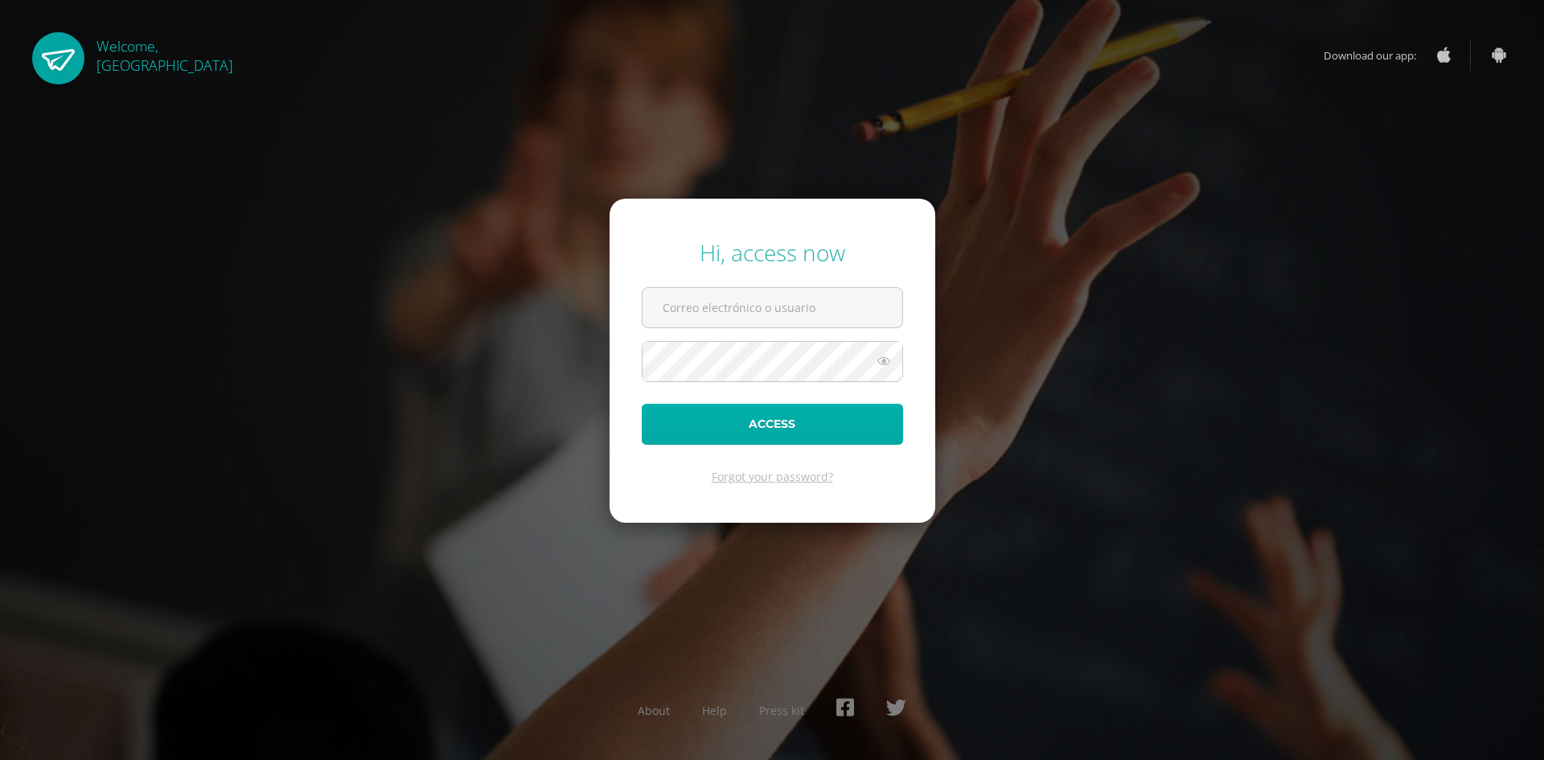
type input "[EMAIL_ADDRESS][DOMAIN_NAME]"
click at [763, 431] on button "Access" at bounding box center [772, 424] width 261 height 41
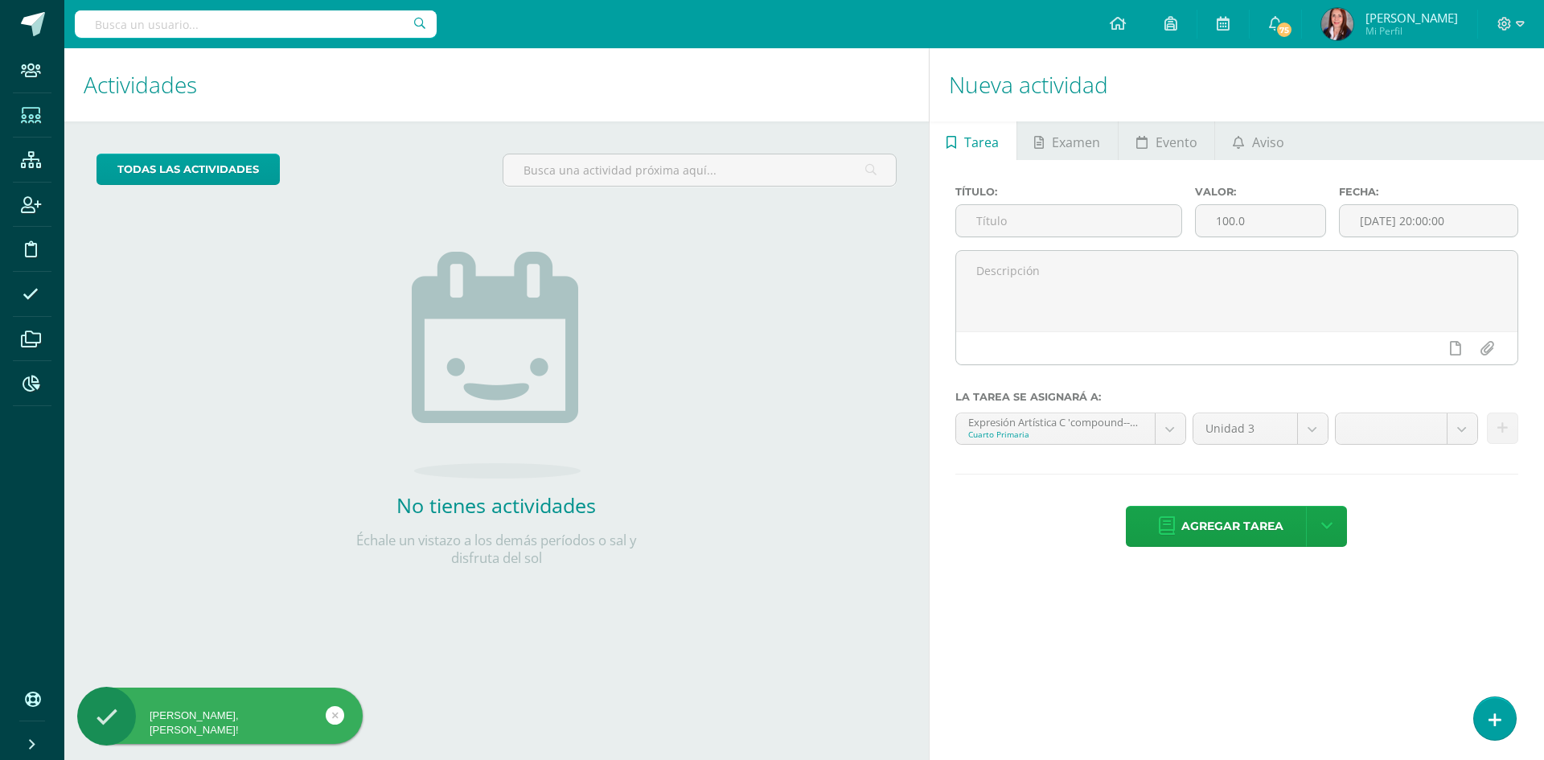
click at [26, 121] on icon at bounding box center [31, 116] width 20 height 16
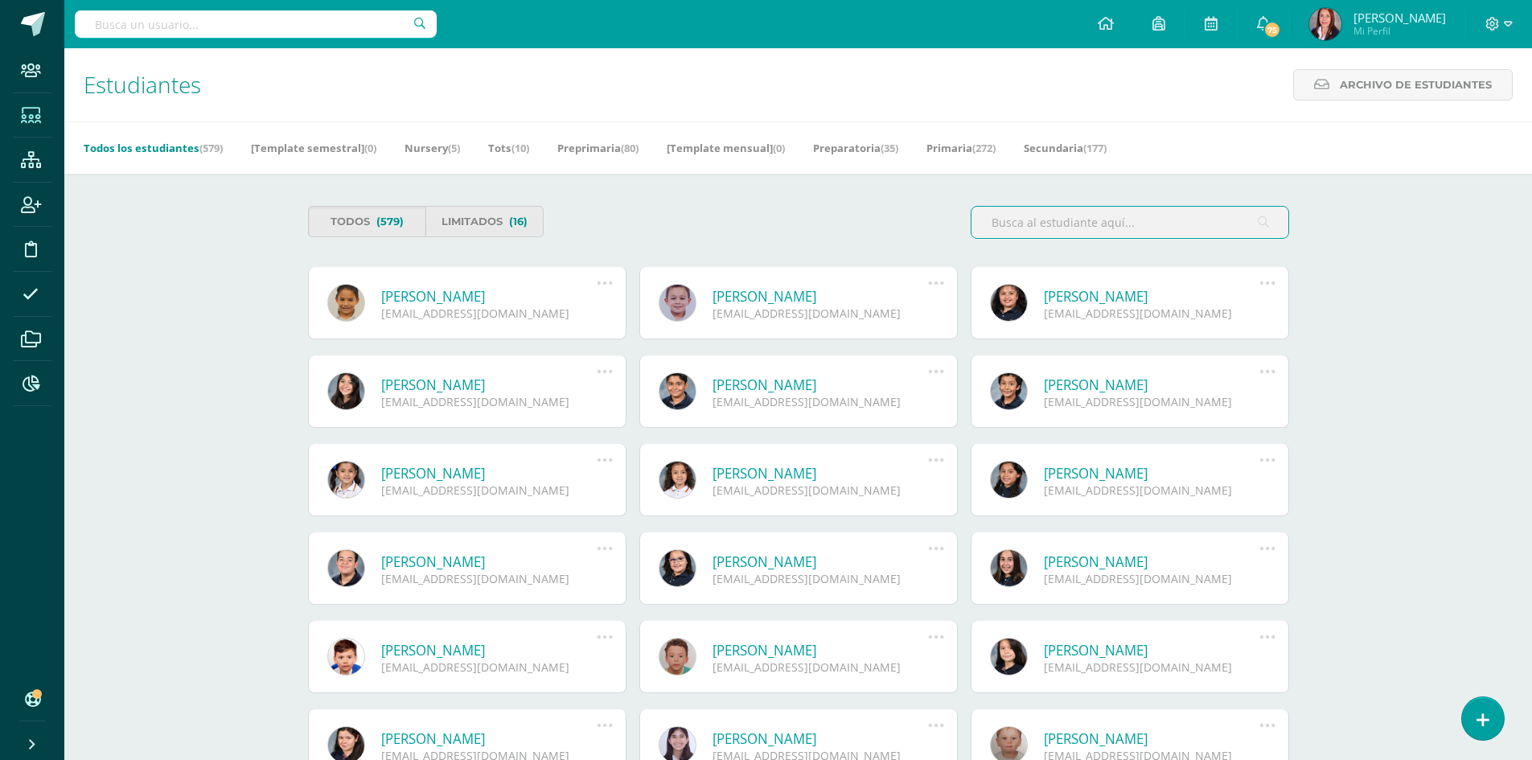
click at [1104, 224] on input "text" at bounding box center [1130, 222] width 317 height 31
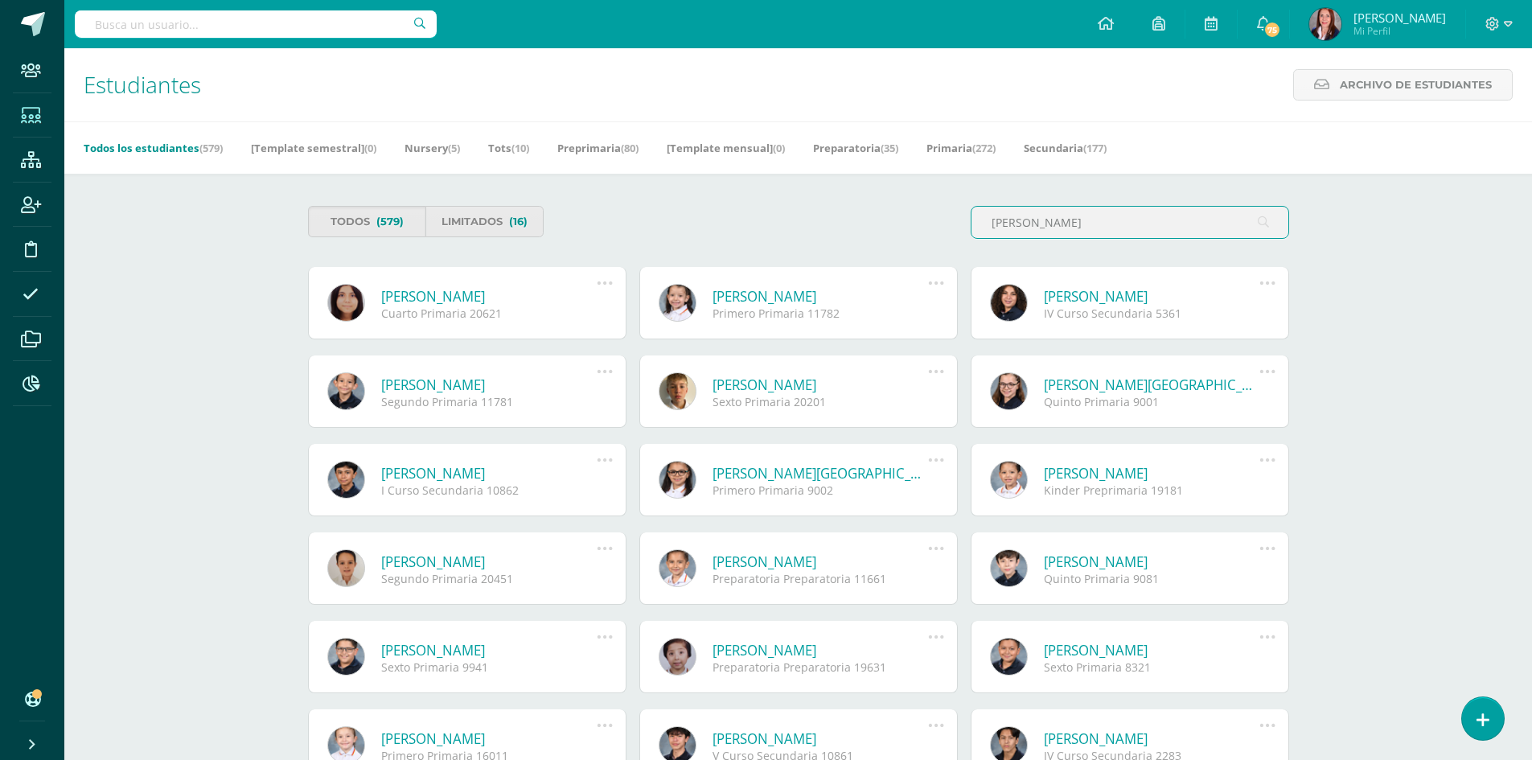
type input "sagastume"
click at [497, 296] on link "[PERSON_NAME]" at bounding box center [489, 296] width 216 height 18
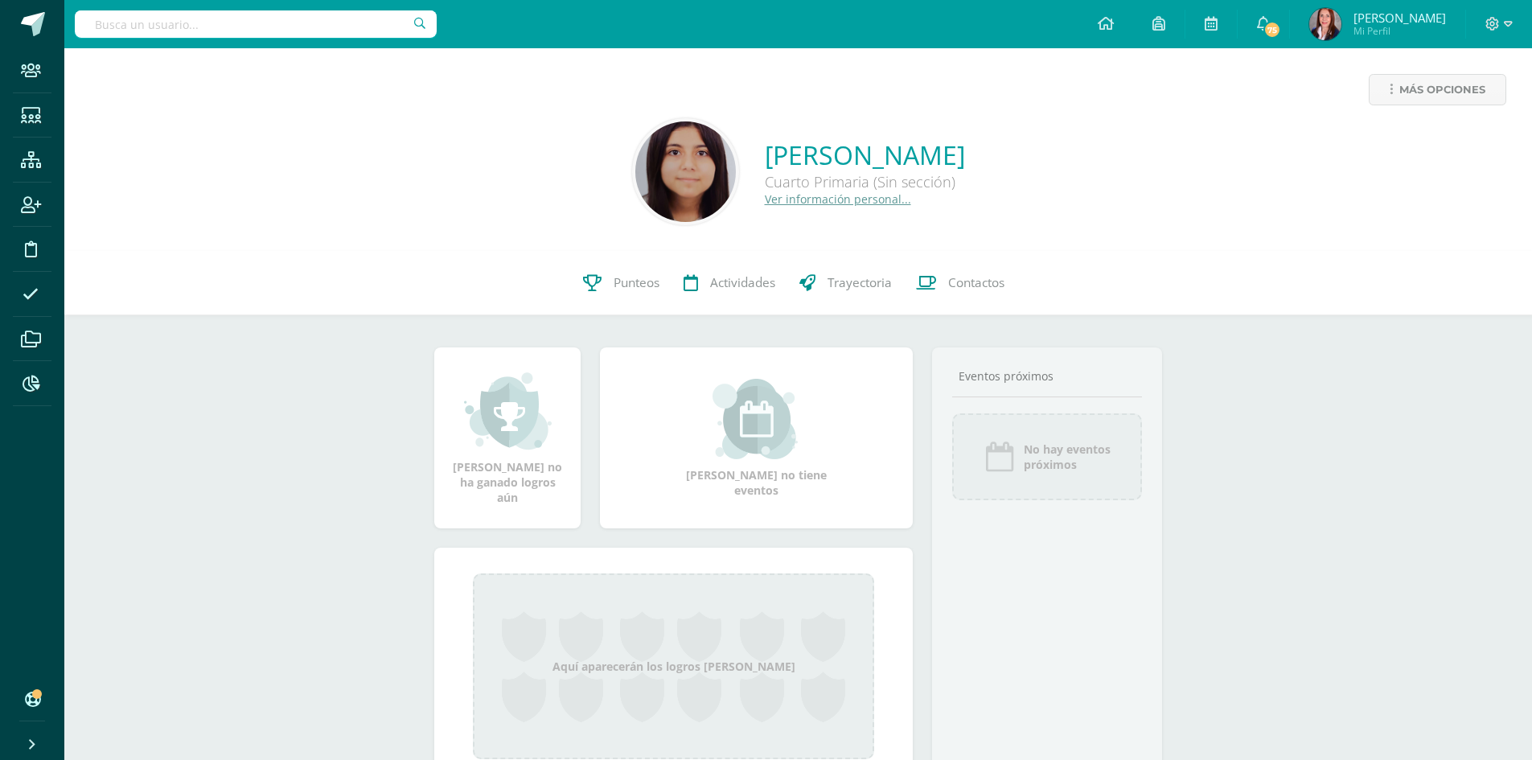
click at [775, 201] on link "Ver información personal..." at bounding box center [838, 198] width 146 height 15
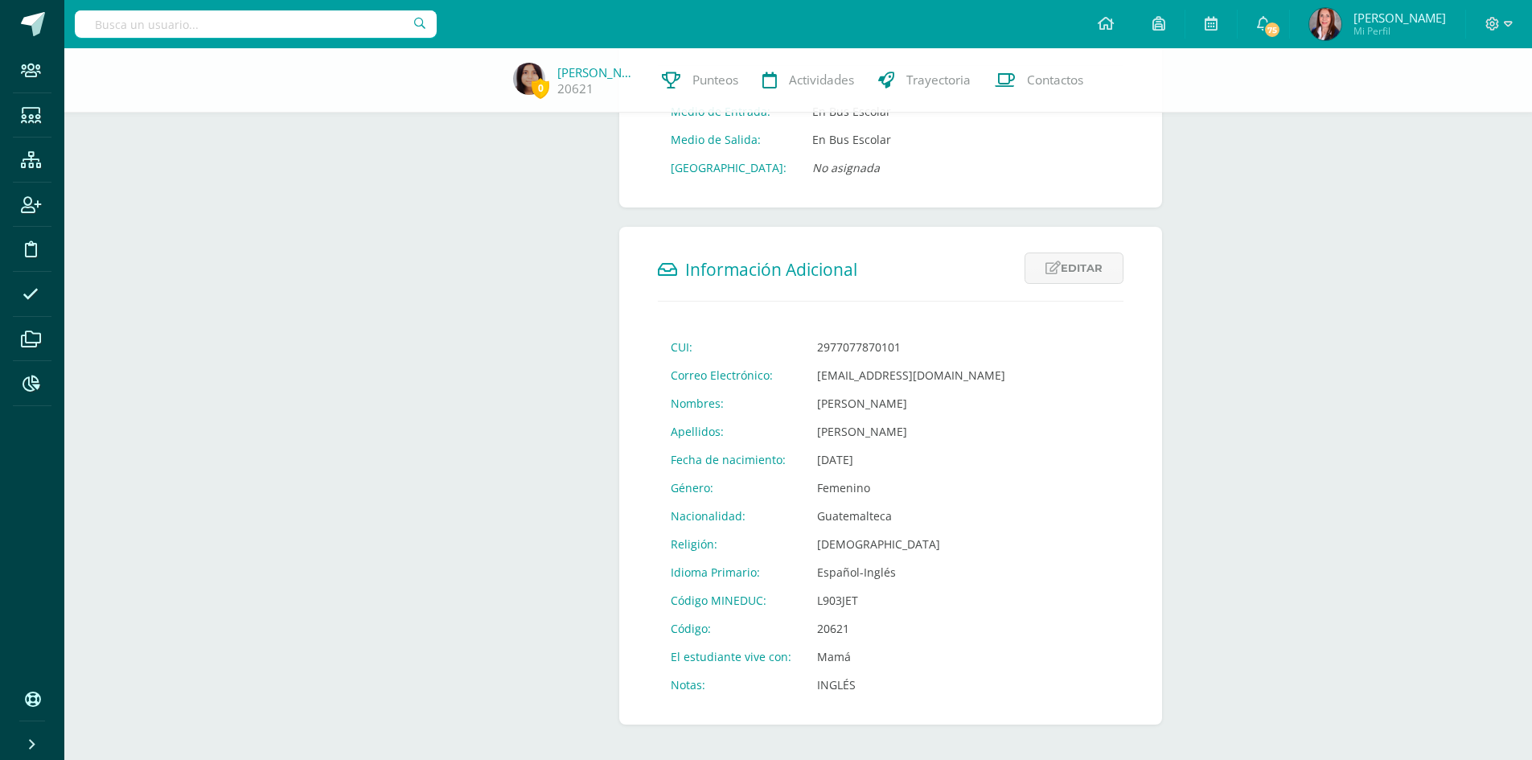
scroll to position [399, 0]
drag, startPoint x: 841, startPoint y: 384, endPoint x: 815, endPoint y: 392, distance: 27.0
click at [815, 392] on td "[PERSON_NAME]" at bounding box center [911, 402] width 214 height 28
copy td "[PERSON_NAME]"
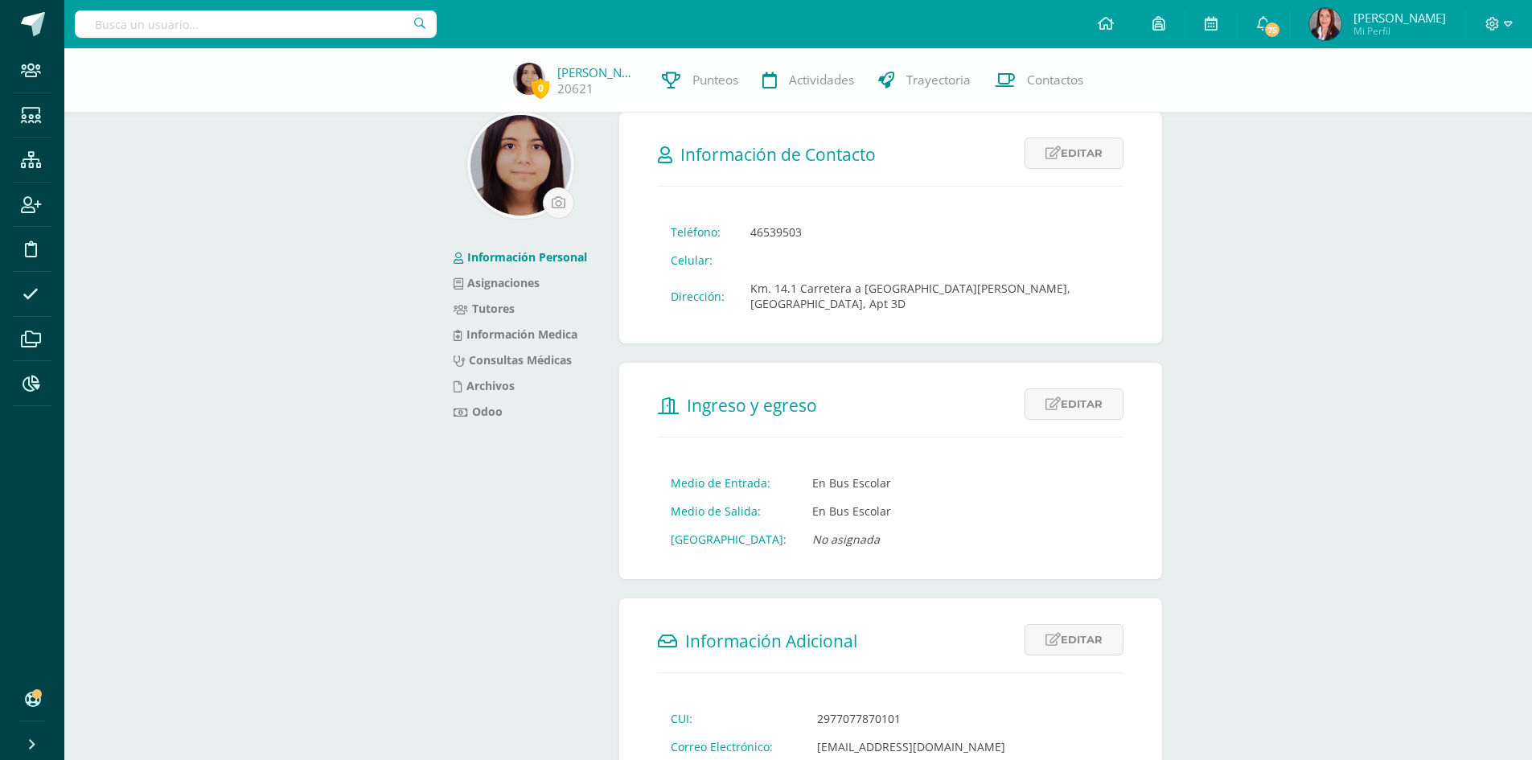
scroll to position [0, 0]
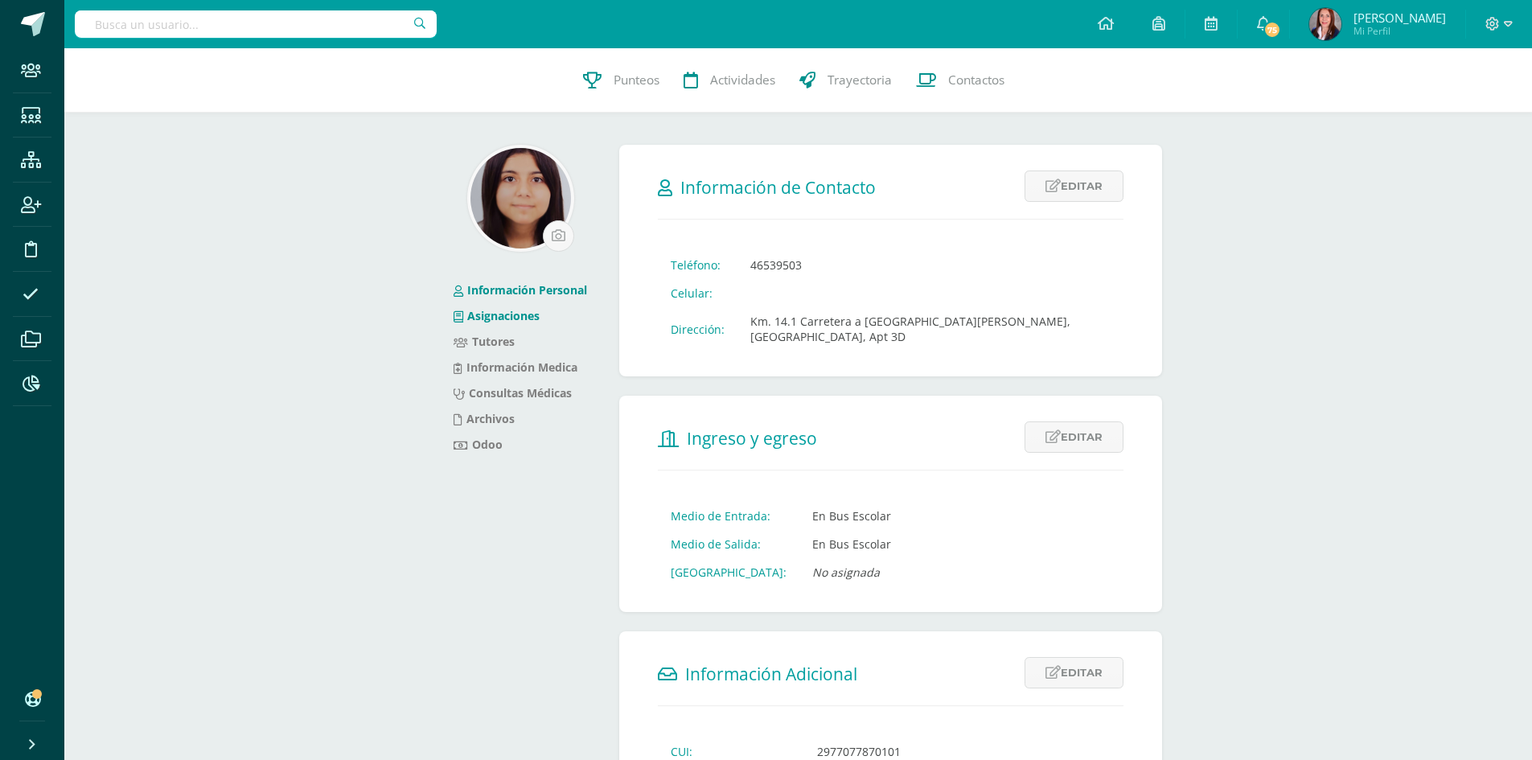
click at [522, 314] on link "Asignaciones" at bounding box center [497, 315] width 86 height 15
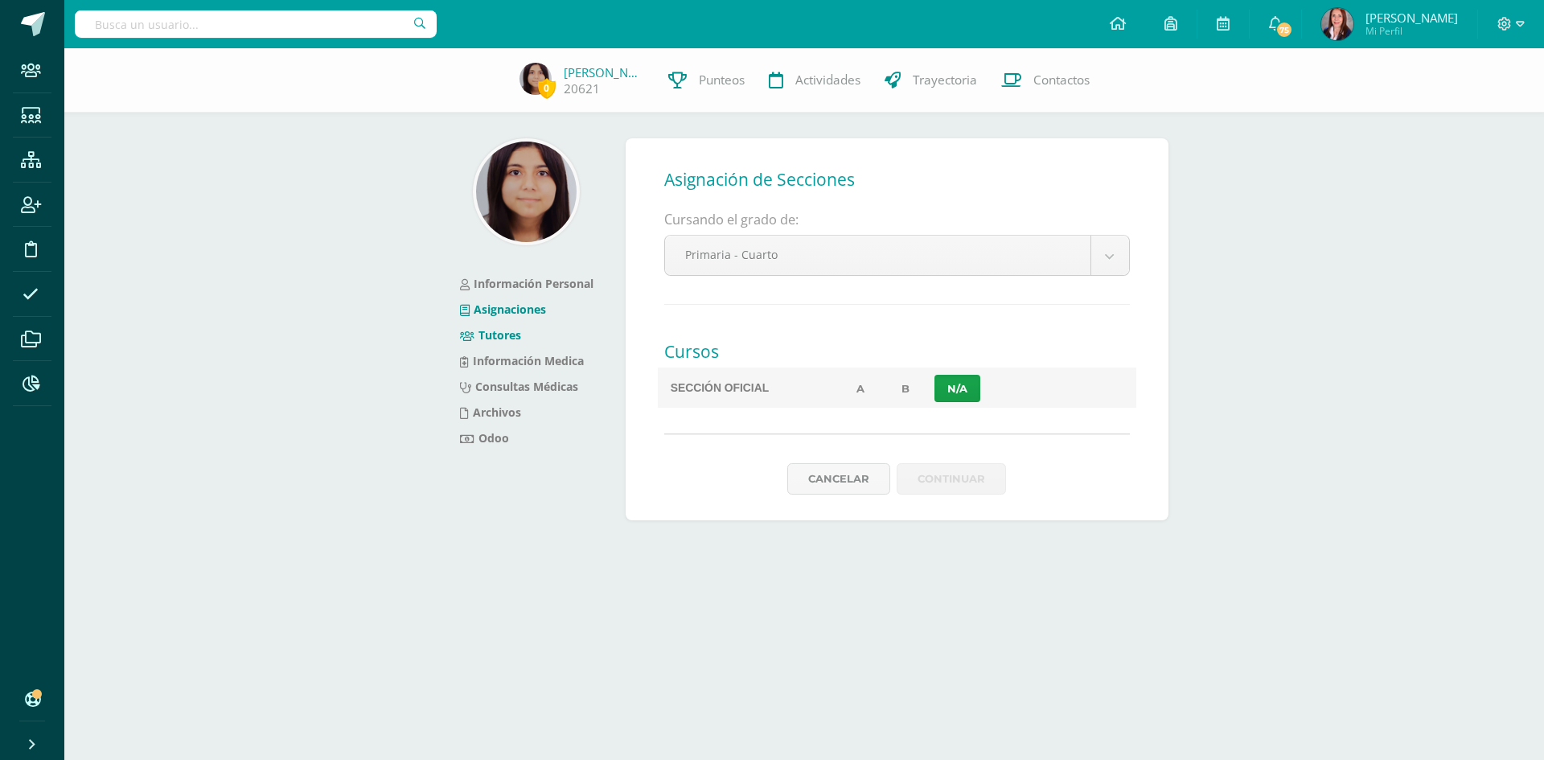
click at [510, 337] on link "Tutores" at bounding box center [490, 334] width 61 height 15
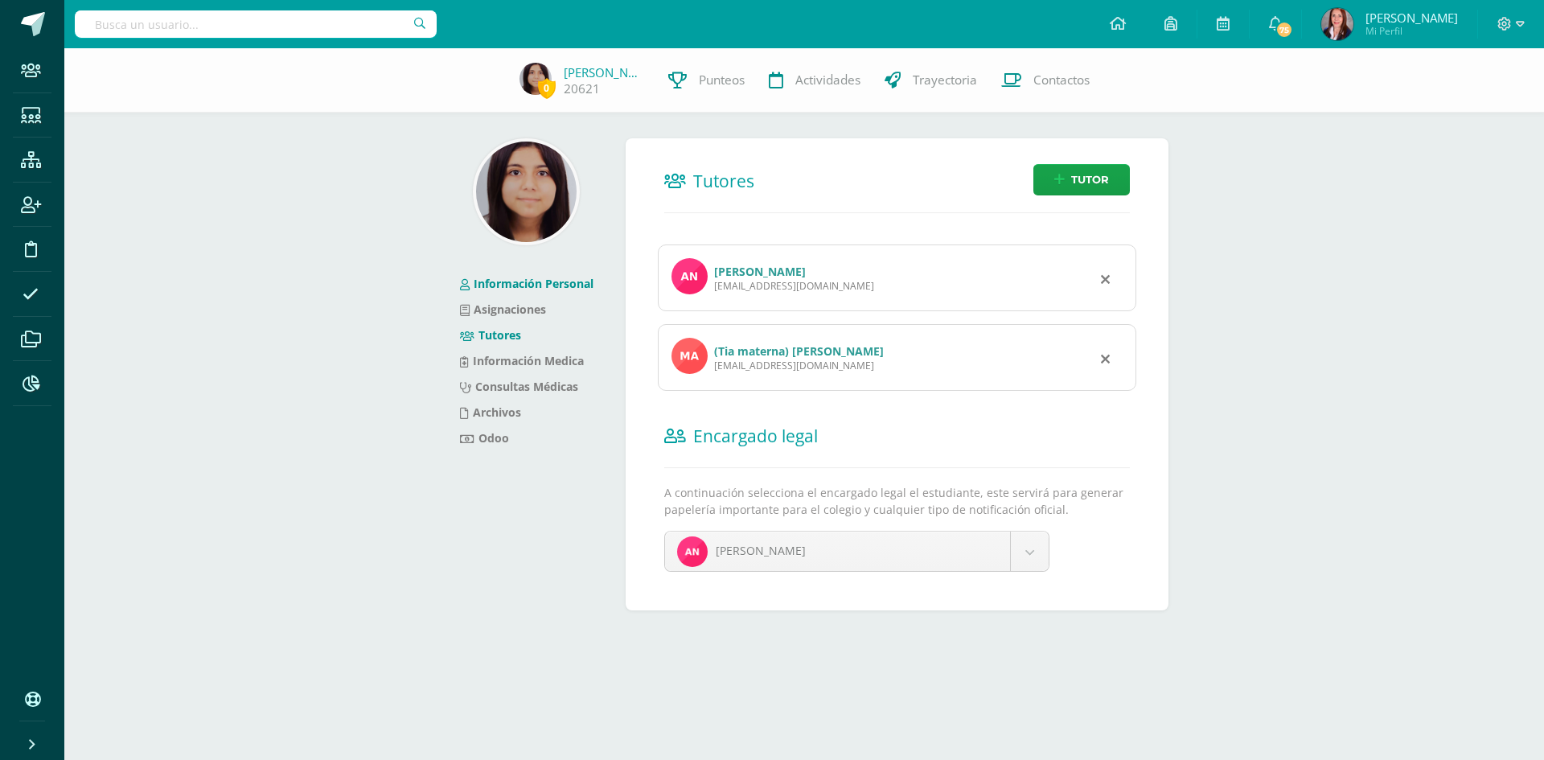
click at [497, 283] on link "Información Personal" at bounding box center [527, 283] width 134 height 15
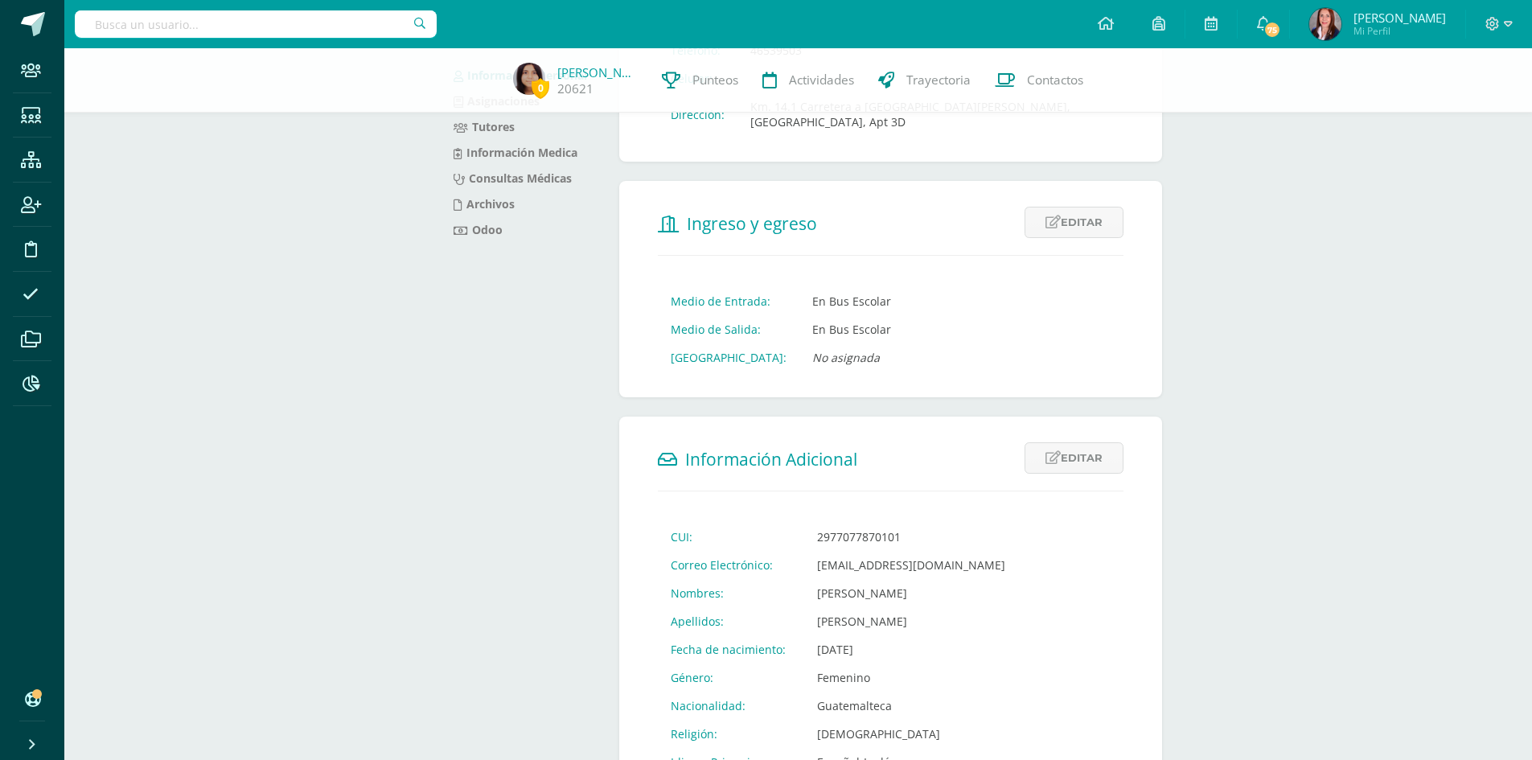
scroll to position [399, 0]
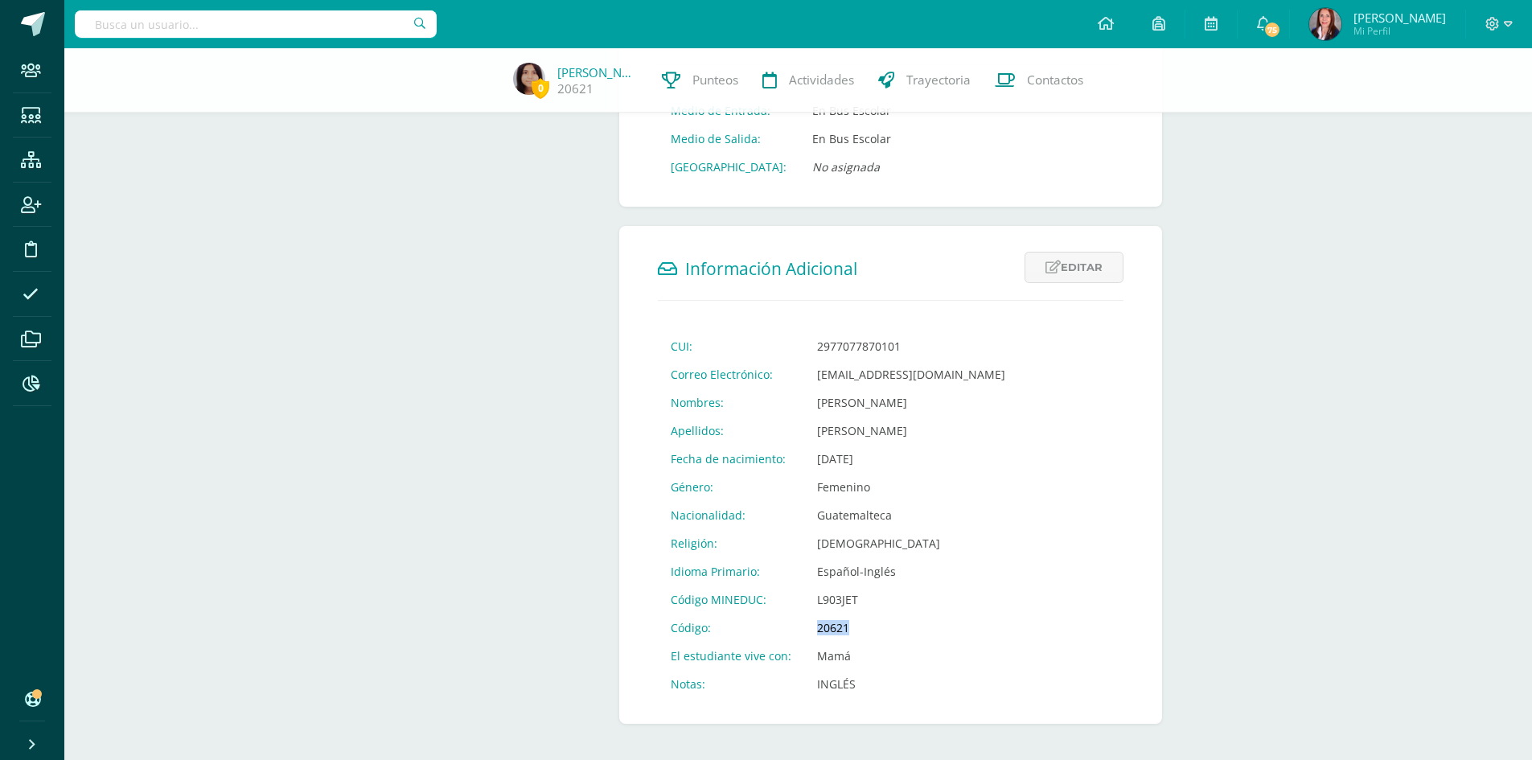
drag, startPoint x: 856, startPoint y: 615, endPoint x: 800, endPoint y: 615, distance: 55.5
click at [804, 615] on td "20621" at bounding box center [911, 628] width 214 height 28
copy td "20621"
drag, startPoint x: 894, startPoint y: 330, endPoint x: 792, endPoint y: 334, distance: 102.2
click at [792, 334] on tr "CUI: 2977077870101" at bounding box center [838, 346] width 360 height 28
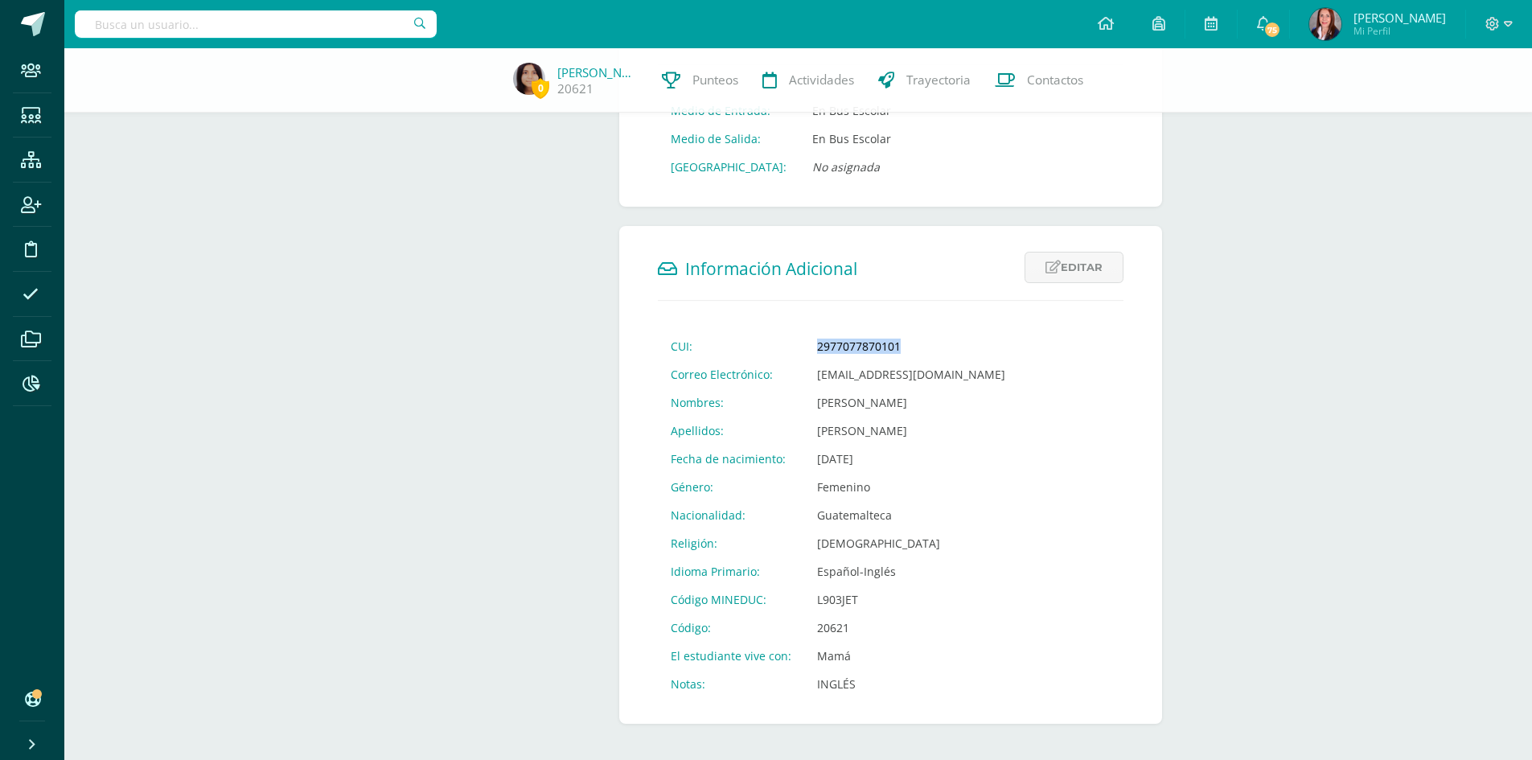
copy tr "2977077870101"
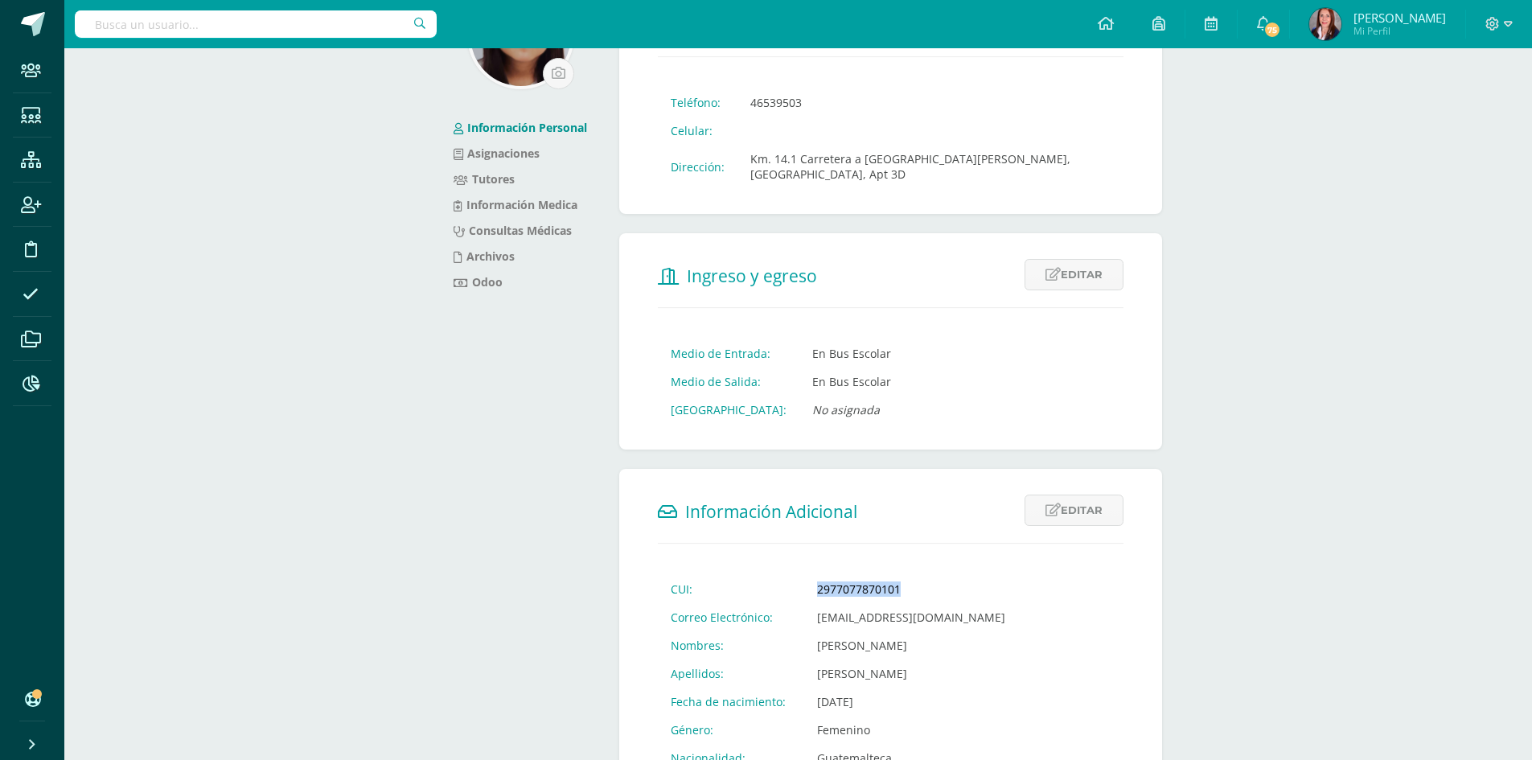
scroll to position [0, 0]
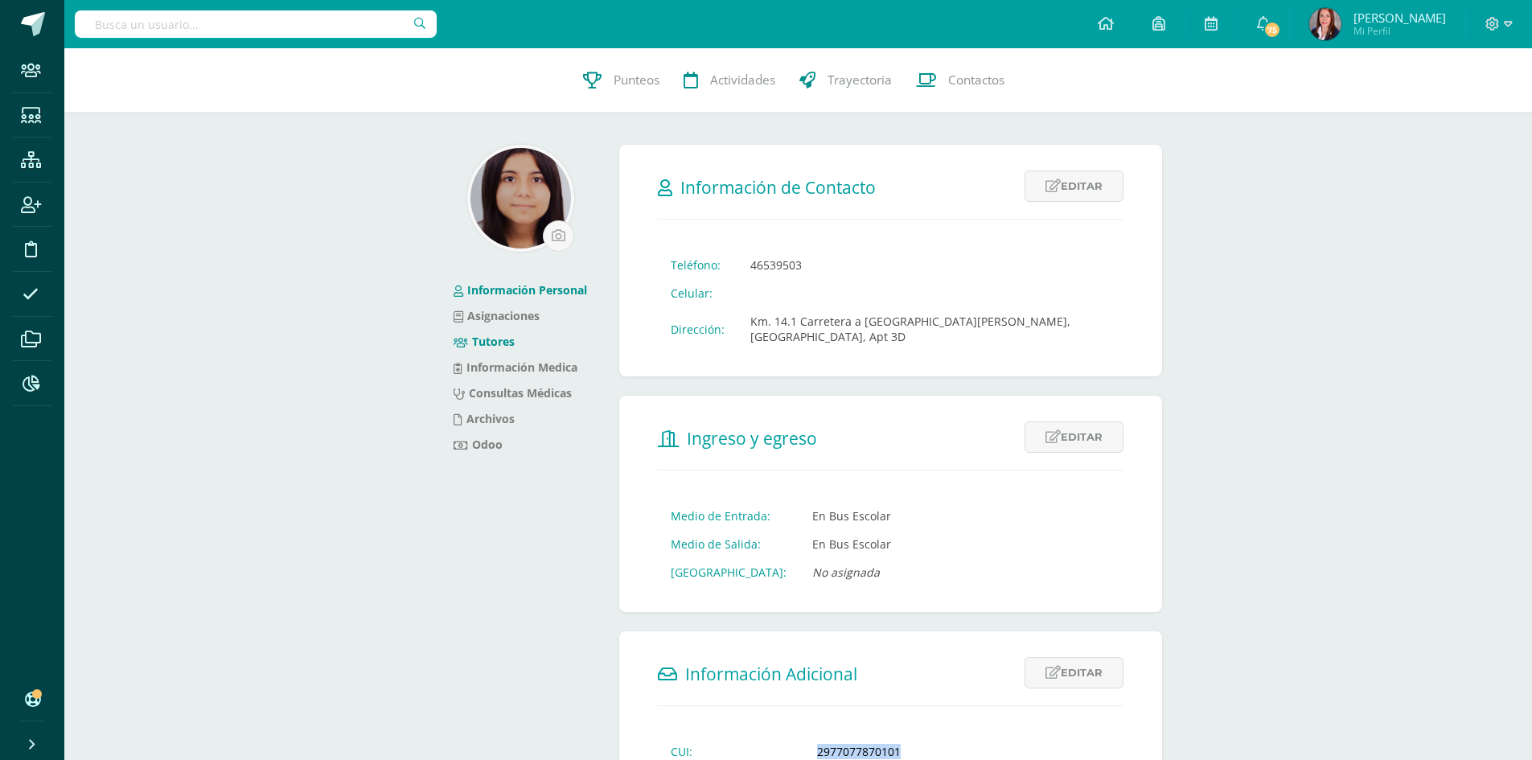
click at [489, 344] on link "Tutores" at bounding box center [484, 341] width 61 height 15
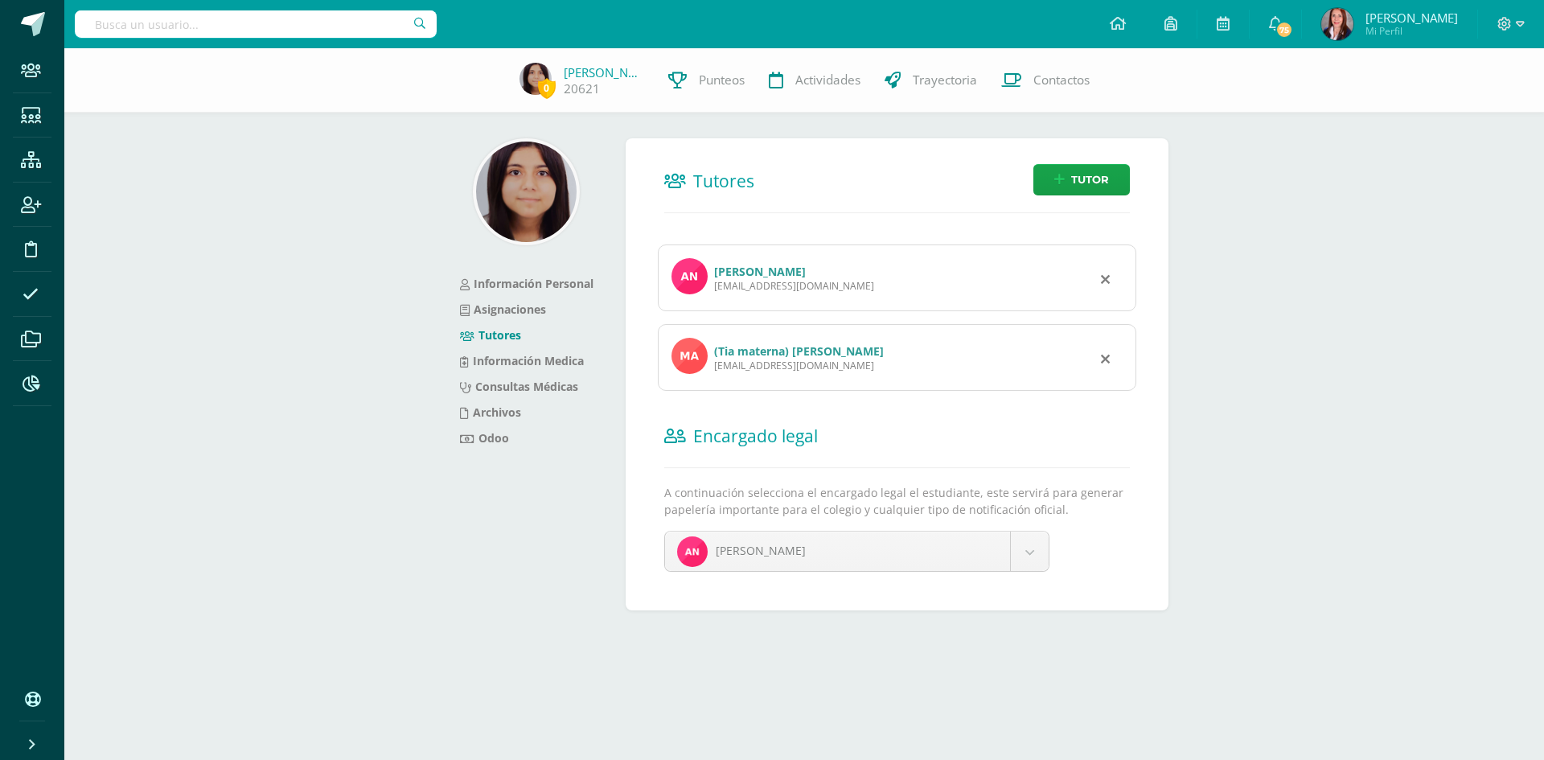
click at [806, 272] on link "[PERSON_NAME]" at bounding box center [760, 271] width 92 height 15
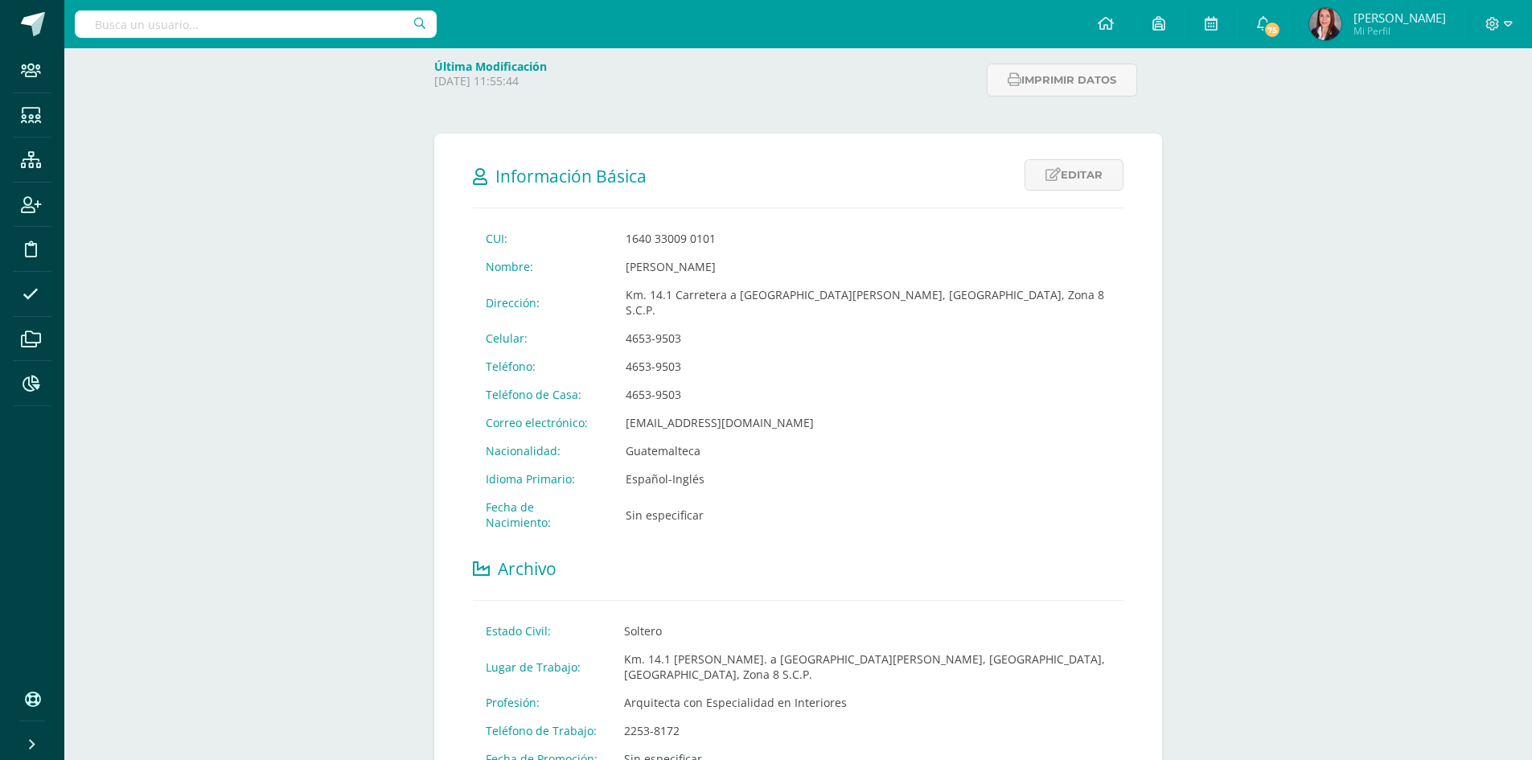
scroll to position [241, 0]
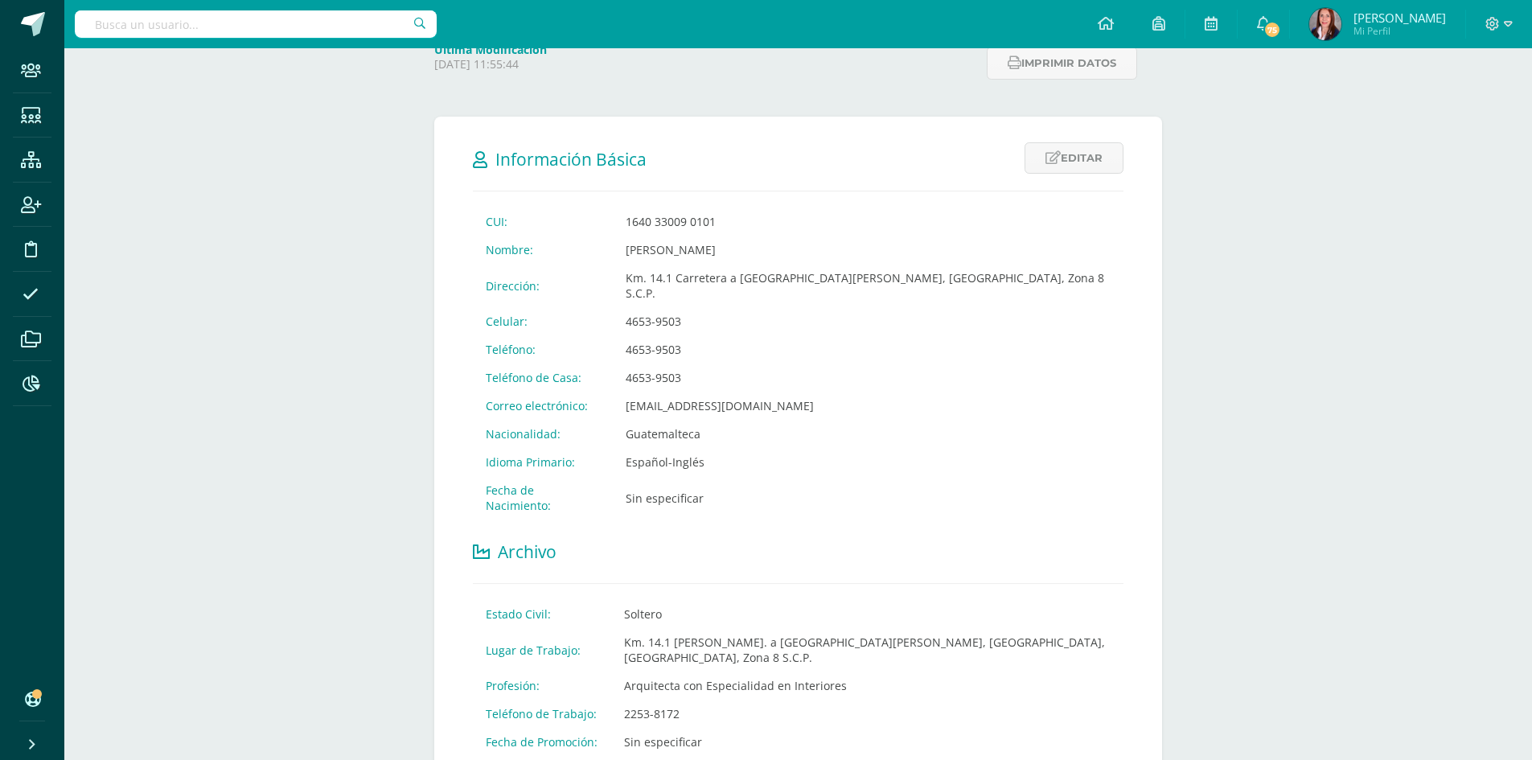
drag, startPoint x: 800, startPoint y: 250, endPoint x: 624, endPoint y: 246, distance: 176.2
click at [624, 246] on td "Ana Eugenia Cordero Sagastume" at bounding box center [868, 250] width 511 height 28
copy td "Ana Eugenia Cordero Sagastume"
drag, startPoint x: 760, startPoint y: 390, endPoint x: 591, endPoint y: 392, distance: 168.9
click at [591, 392] on tr "Correo electrónico: anaecordero@gmail.com" at bounding box center [798, 406] width 651 height 28
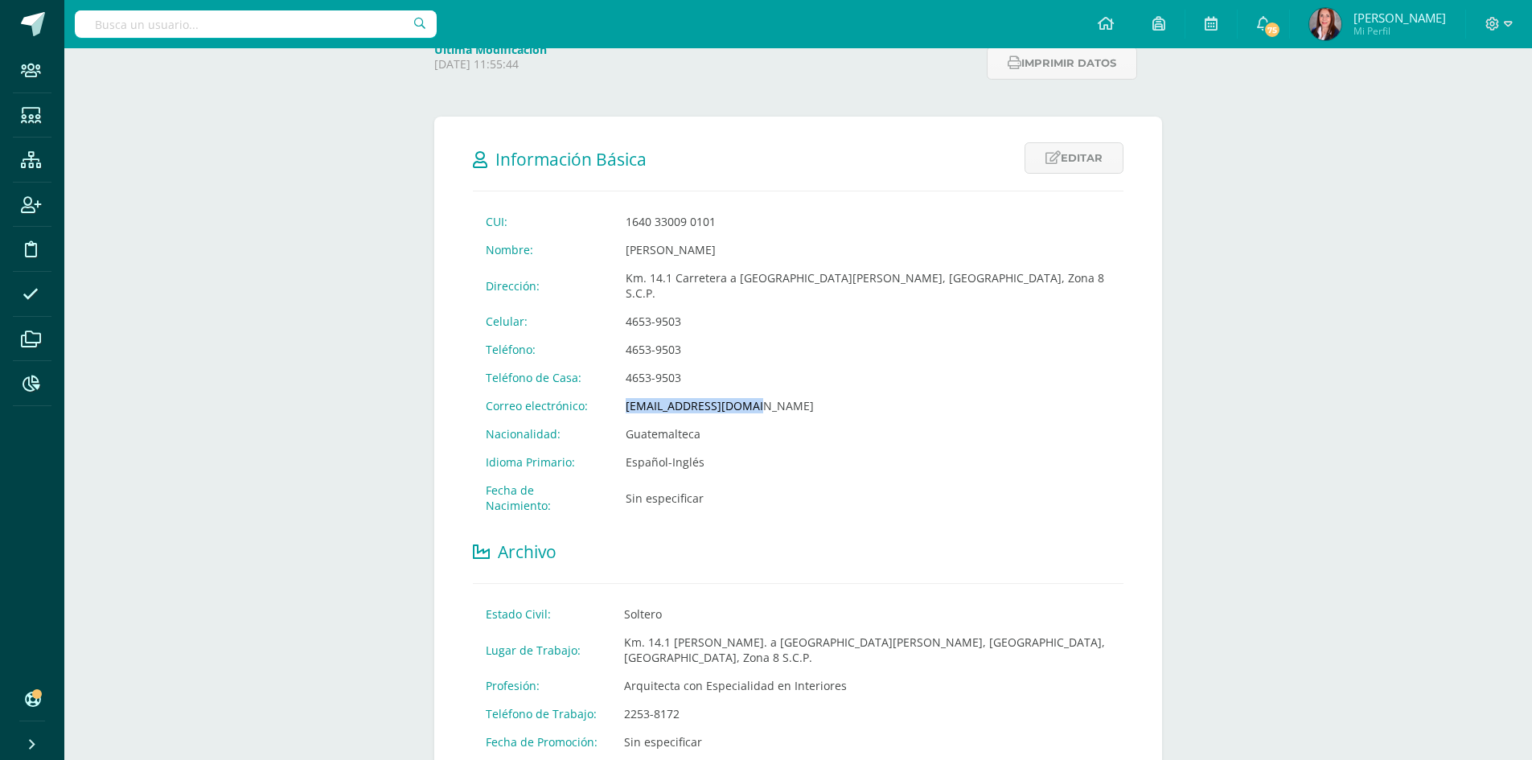
copy tr "Correo electrónico: anaecordero@gmail.com"
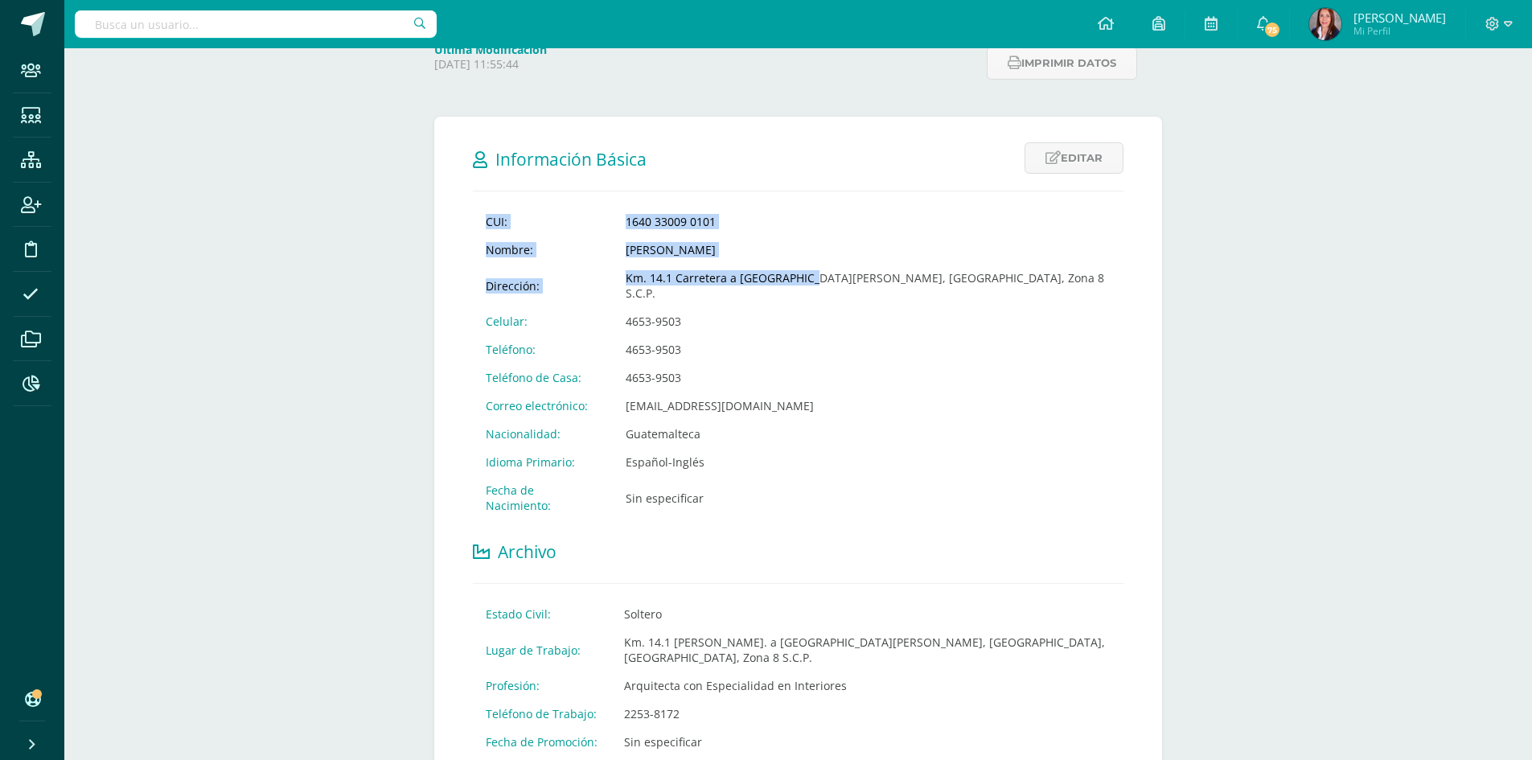
drag, startPoint x: 1026, startPoint y: 284, endPoint x: 796, endPoint y: 273, distance: 230.3
click at [796, 273] on div "CUI: 1640 33009 0101 Nombre: Ana Eugenia Cordero Sagastume Dirección: Km. 14.1 …" at bounding box center [798, 616] width 651 height 817
click at [816, 335] on td "4653-9503" at bounding box center [868, 349] width 511 height 28
click at [773, 364] on td "4653-9503" at bounding box center [868, 378] width 511 height 28
click at [763, 343] on td "4653-9503" at bounding box center [868, 349] width 511 height 28
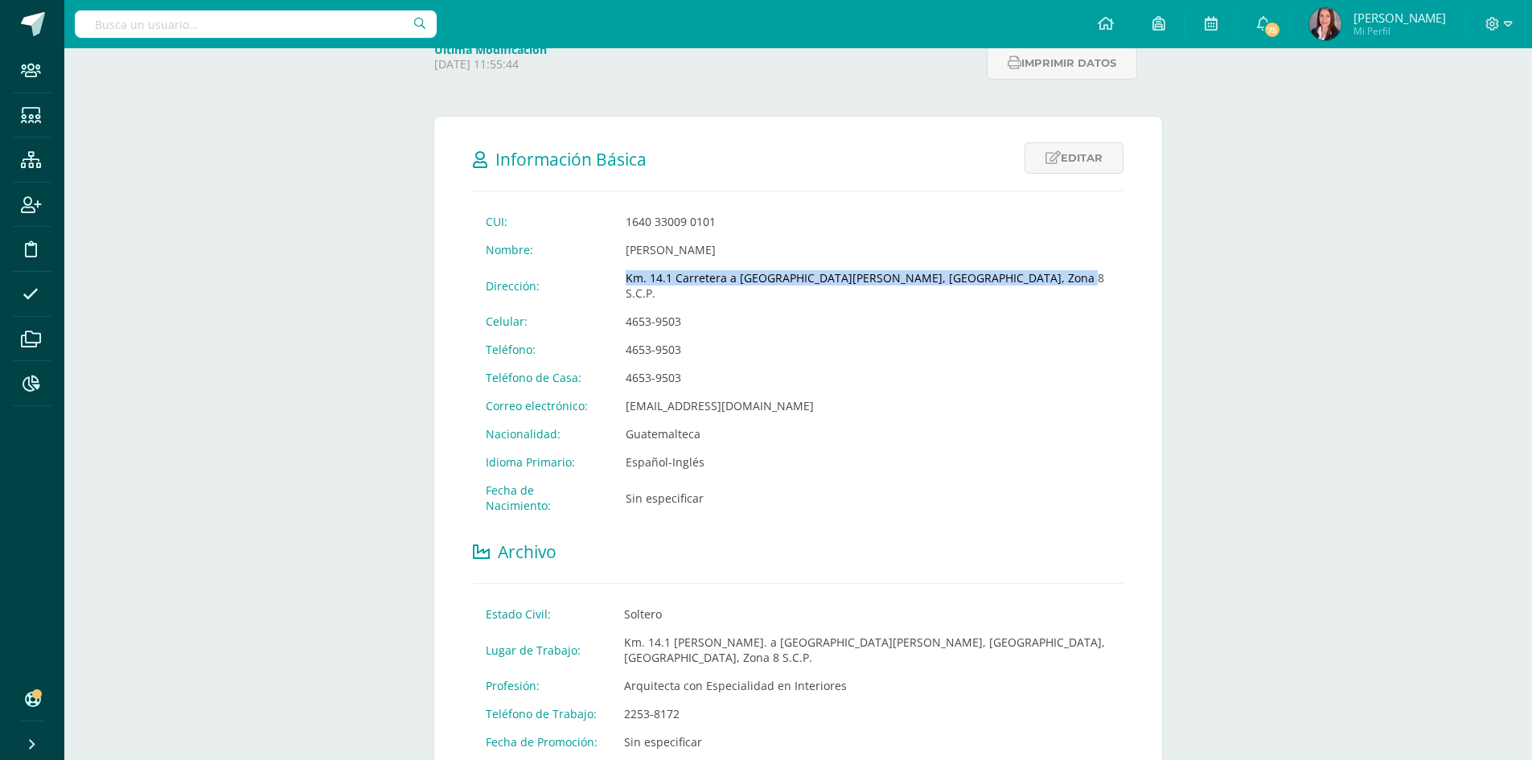
drag, startPoint x: 621, startPoint y: 278, endPoint x: 1014, endPoint y: 289, distance: 393.5
click at [1014, 289] on td "Km. 14.1 Carretera a El Salvador, Edificio Altos de Casa Bella, Zona 8 S.C.P." at bounding box center [868, 285] width 511 height 43
copy td "Km. 14.1 Carretera a El Salvador, Edificio Altos de Casa Bella, Zona 8 S.C.P."
drag, startPoint x: 684, startPoint y: 307, endPoint x: 626, endPoint y: 310, distance: 58.8
click at [626, 310] on td "4653-9503" at bounding box center [868, 321] width 511 height 28
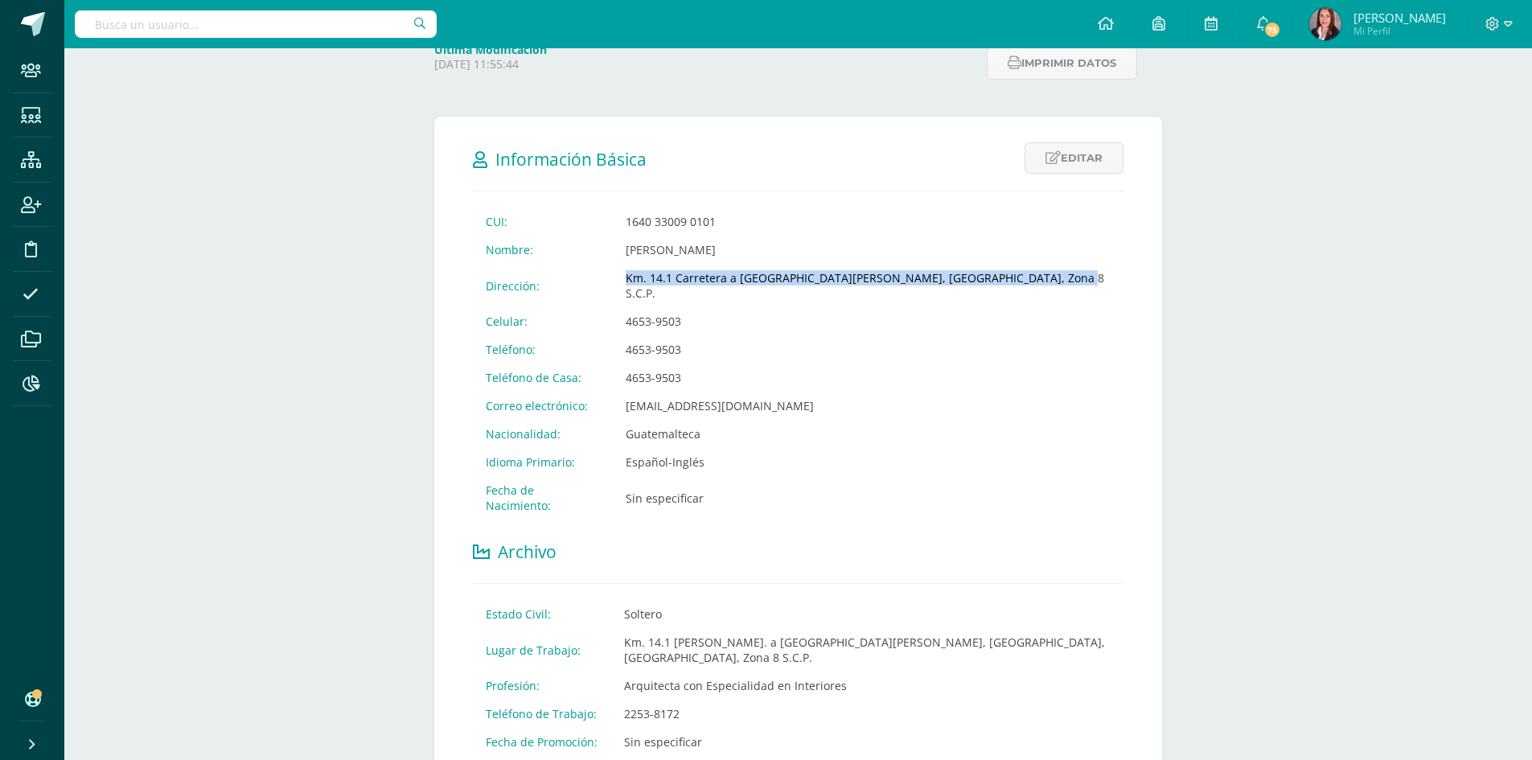
copy td "4653-9503"
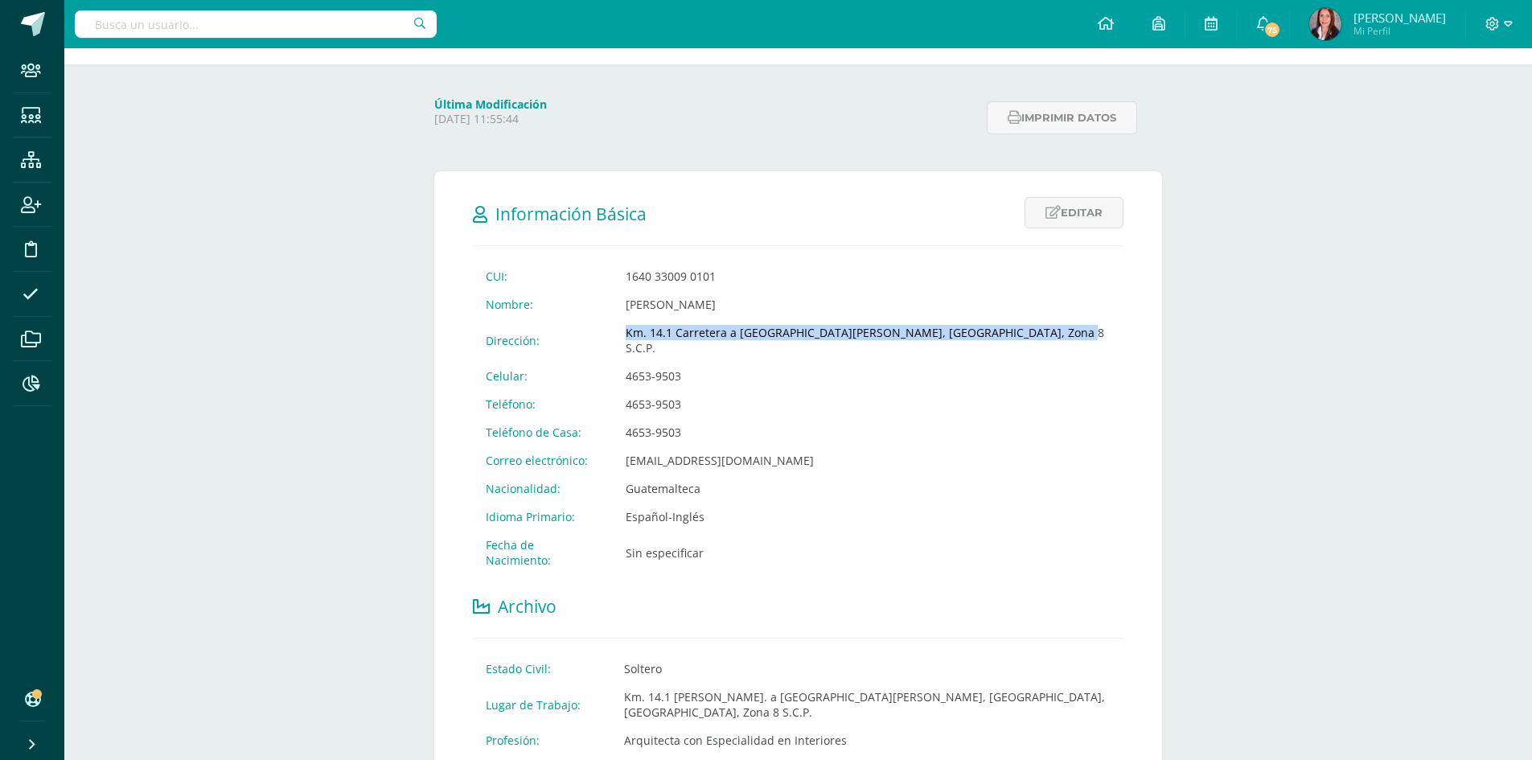
scroll to position [0, 0]
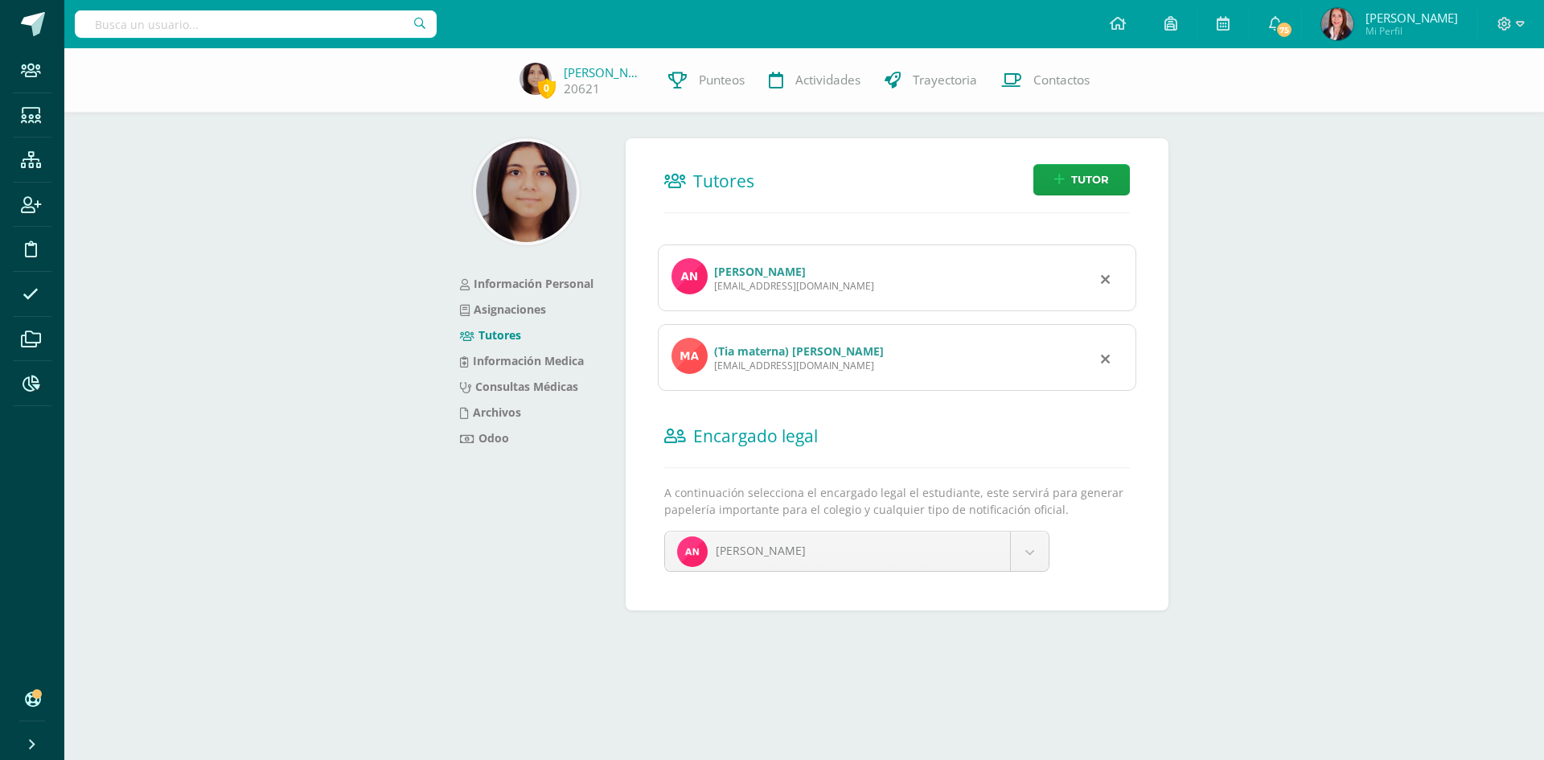
click at [836, 355] on link "(Tia materna) [PERSON_NAME]" at bounding box center [799, 350] width 170 height 15
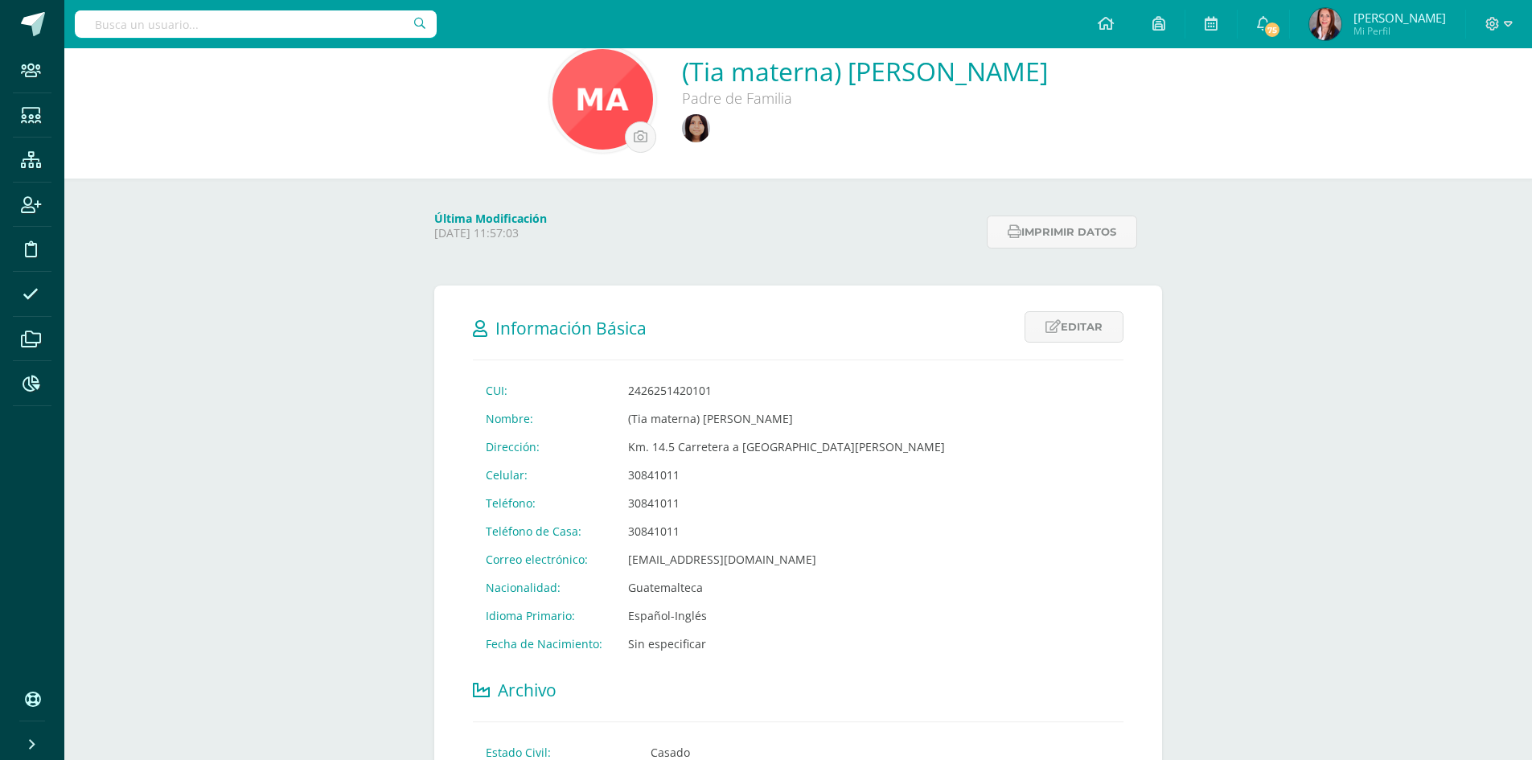
scroll to position [241, 0]
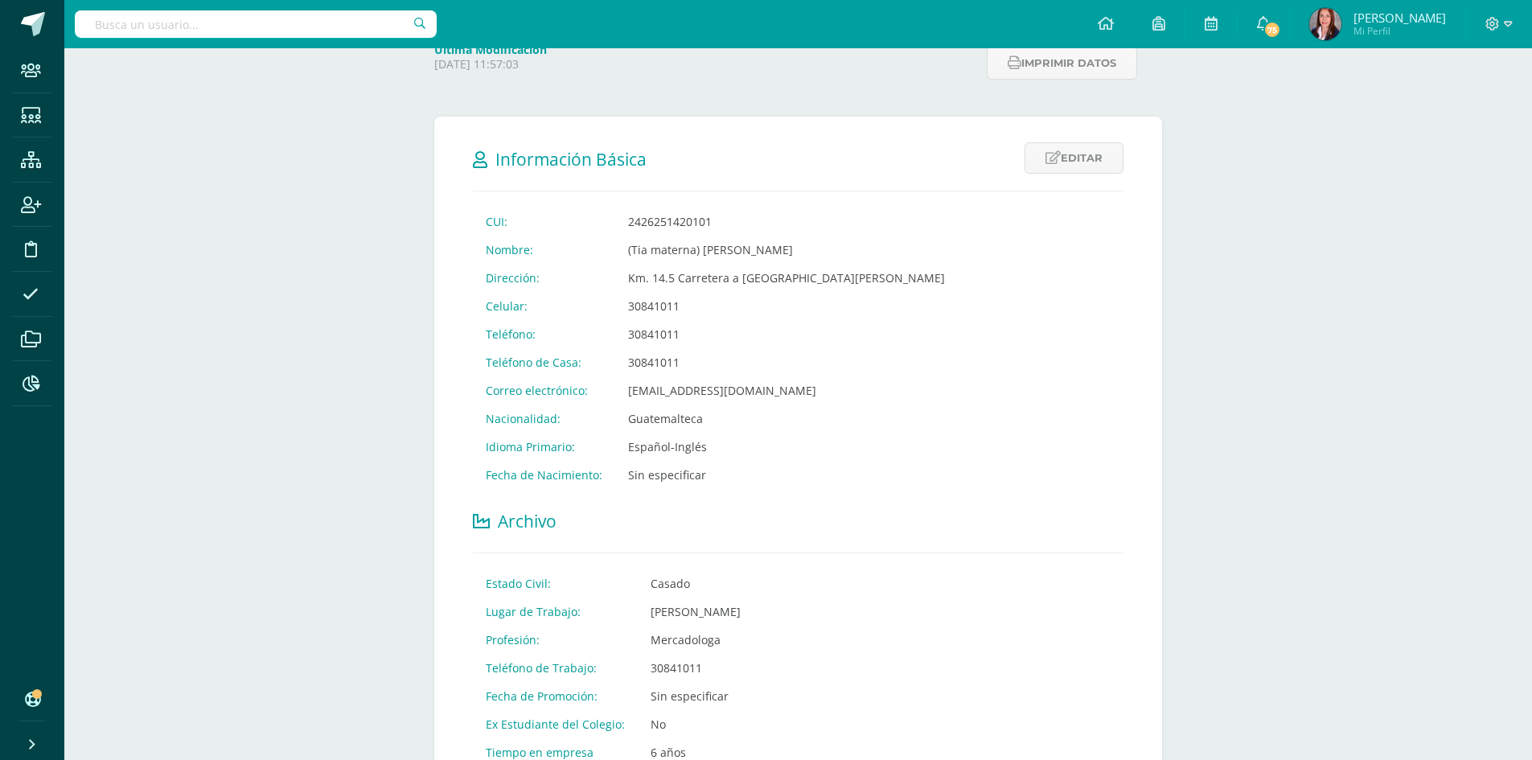
drag, startPoint x: 869, startPoint y: 253, endPoint x: 748, endPoint y: 250, distance: 121.5
click at [701, 251] on td "(Tia materna) María Luisa Cordero Sagastume" at bounding box center [786, 250] width 343 height 28
copy td "María Luisa Cordero Sagastume"
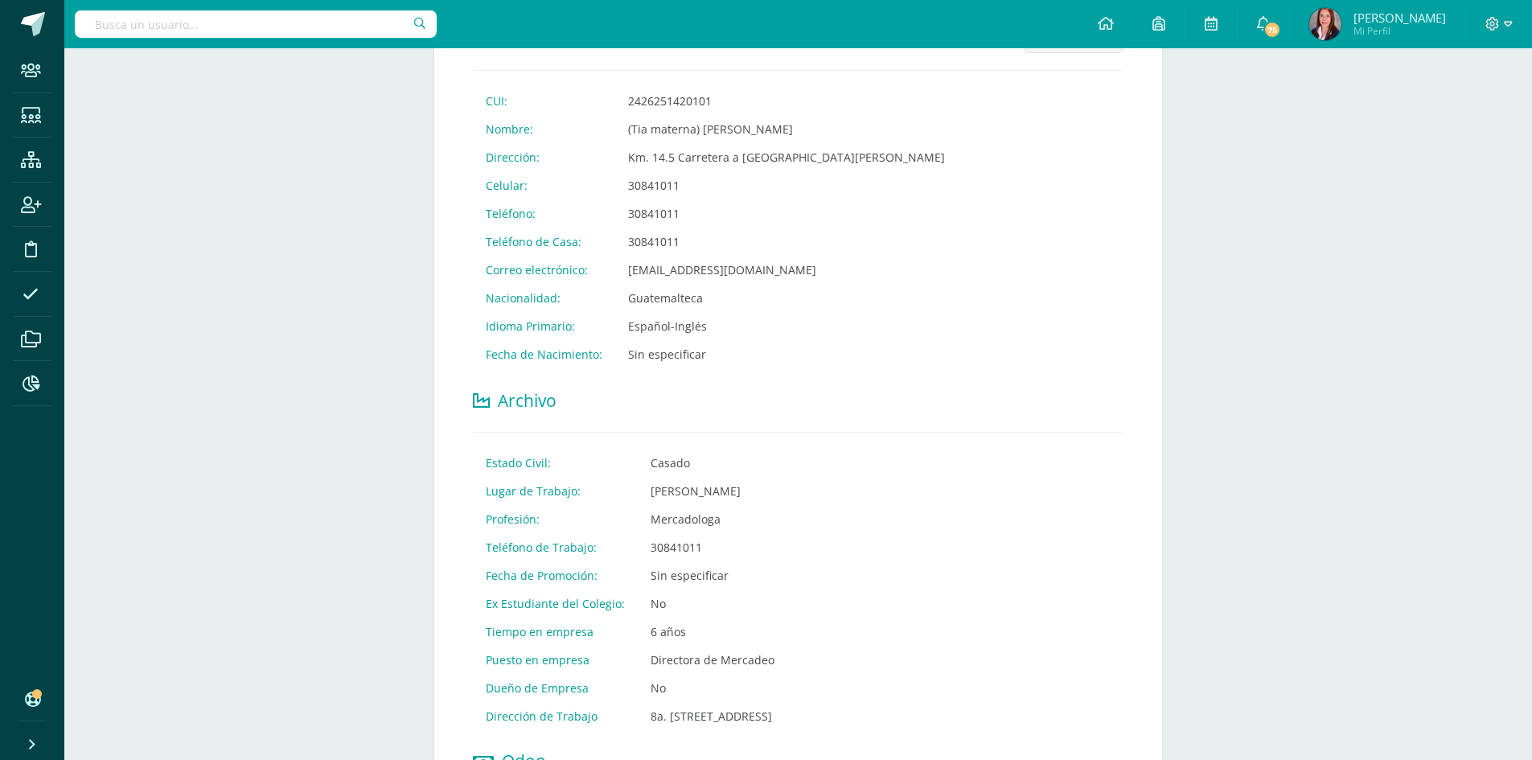
scroll to position [228, 0]
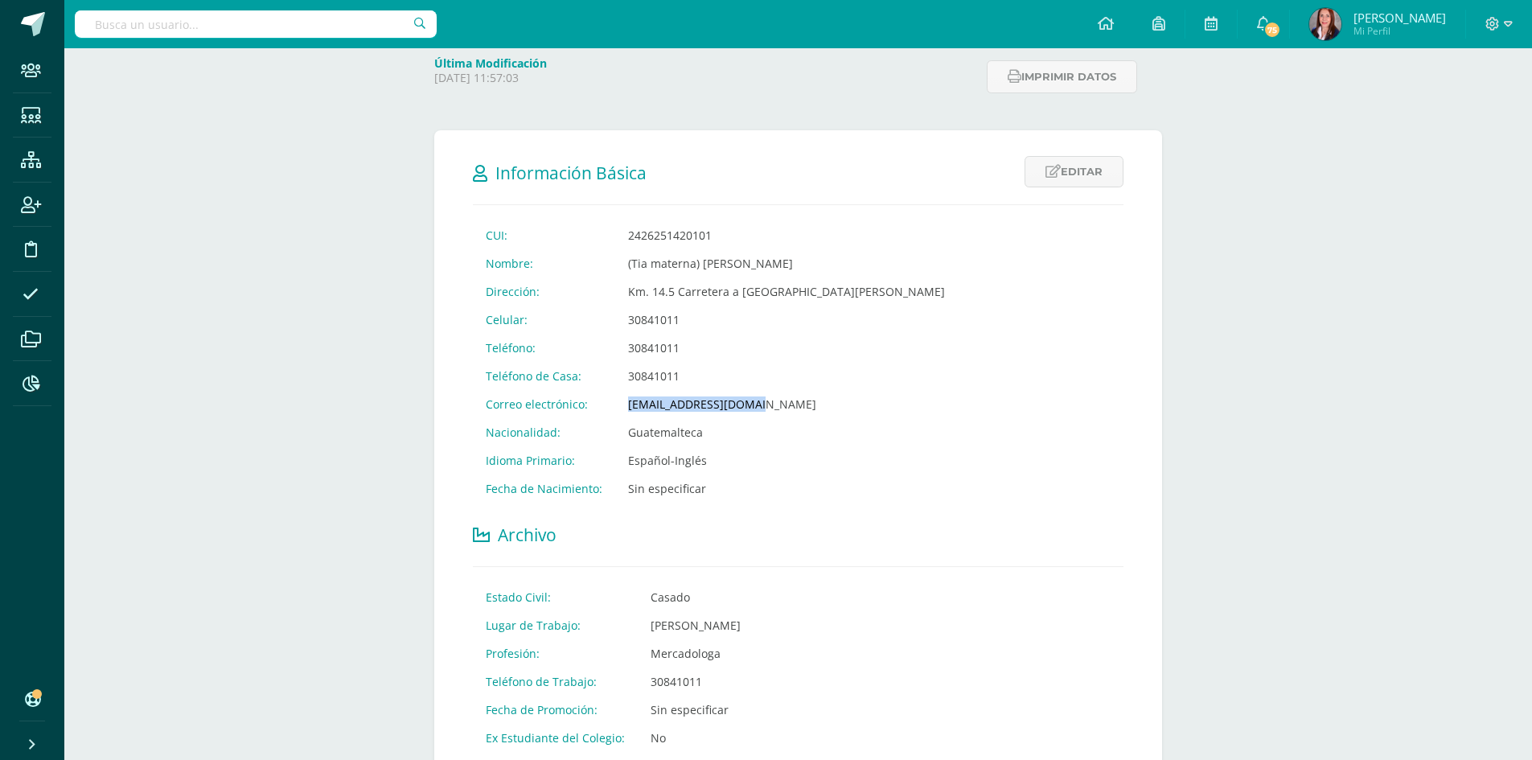
drag, startPoint x: 757, startPoint y: 404, endPoint x: 634, endPoint y: 401, distance: 123.1
click at [627, 408] on td "chatacodero@gmail.com" at bounding box center [786, 404] width 343 height 28
copy td "chatacodero@gmail.com"
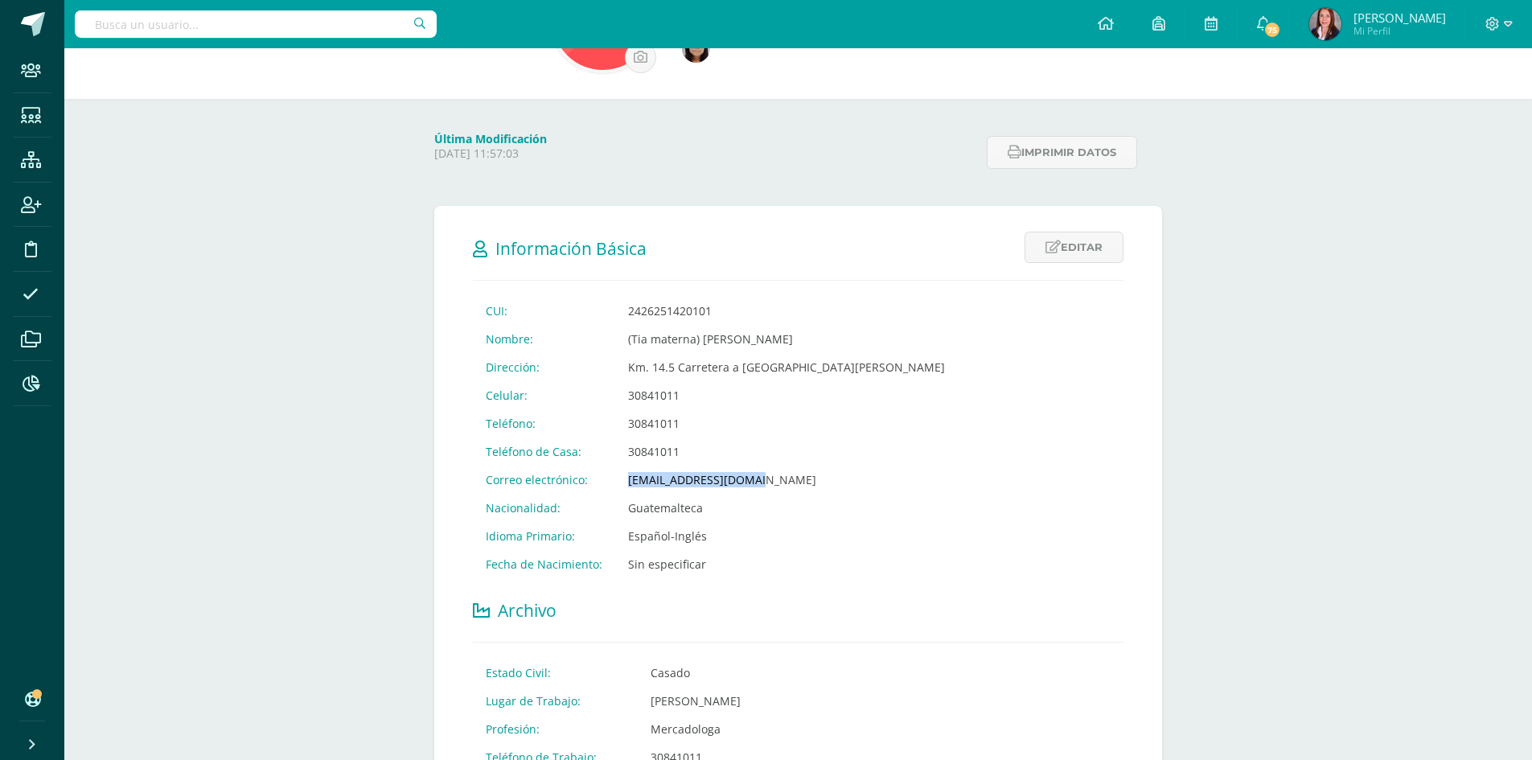
scroll to position [147, 0]
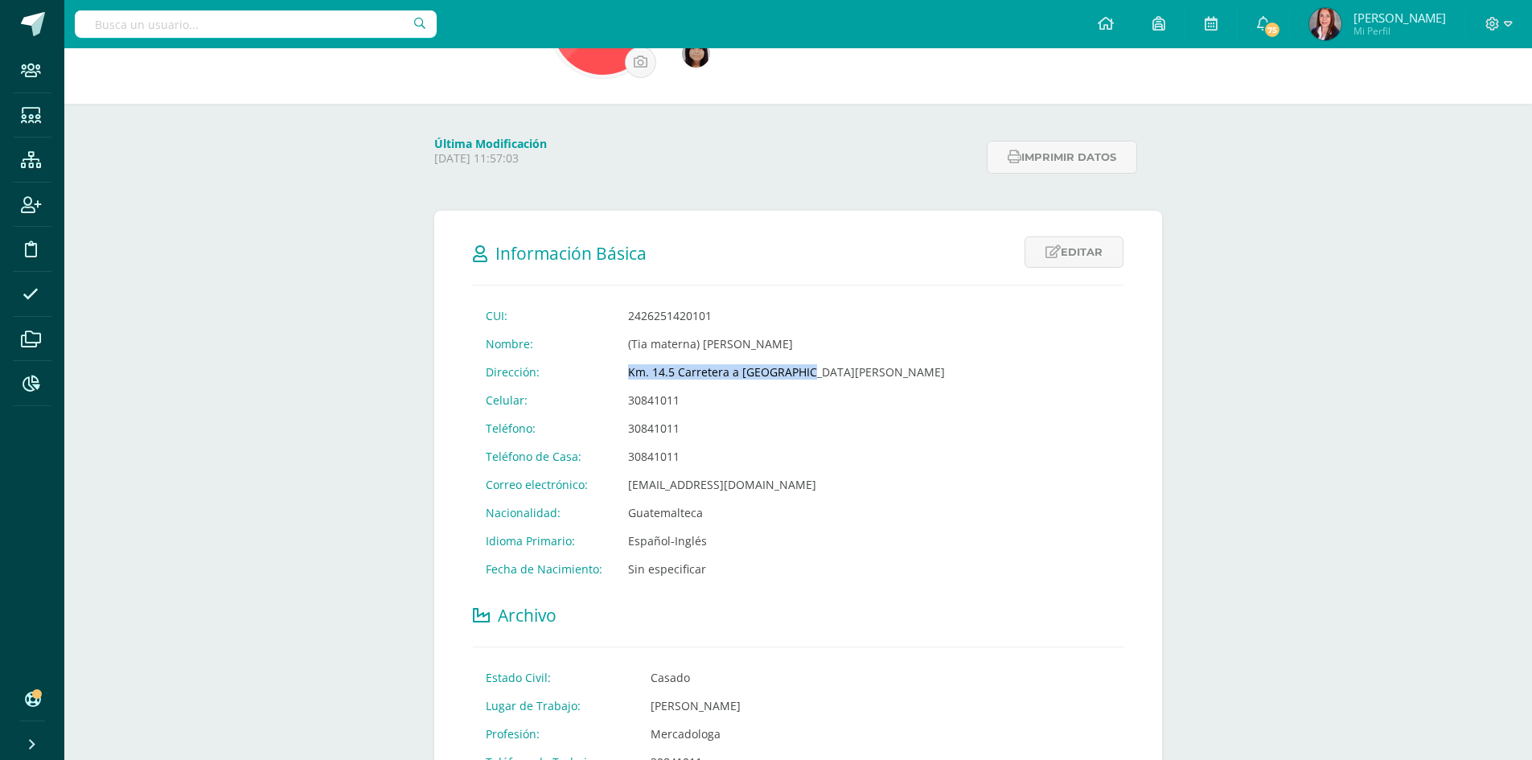
drag, startPoint x: 793, startPoint y: 371, endPoint x: 632, endPoint y: 365, distance: 161.0
click at [625, 364] on td "Km. 14.5 Carretera a El Salvador" at bounding box center [786, 372] width 343 height 28
copy td "Km. 14.5 Carretera a El Salvador"
drag, startPoint x: 669, startPoint y: 402, endPoint x: 627, endPoint y: 401, distance: 42.7
click at [627, 401] on td "30841011" at bounding box center [786, 400] width 343 height 28
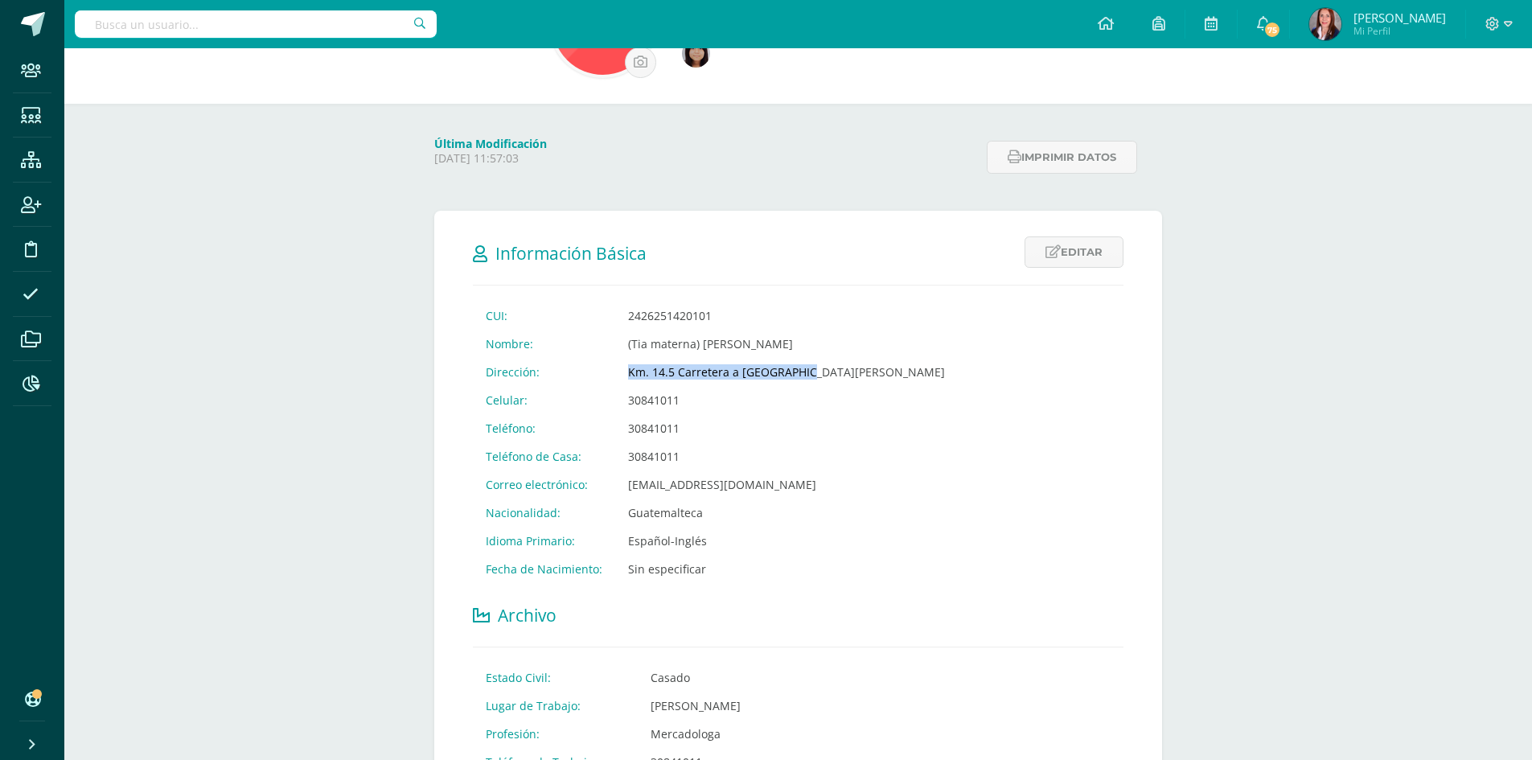
copy td "30841011"
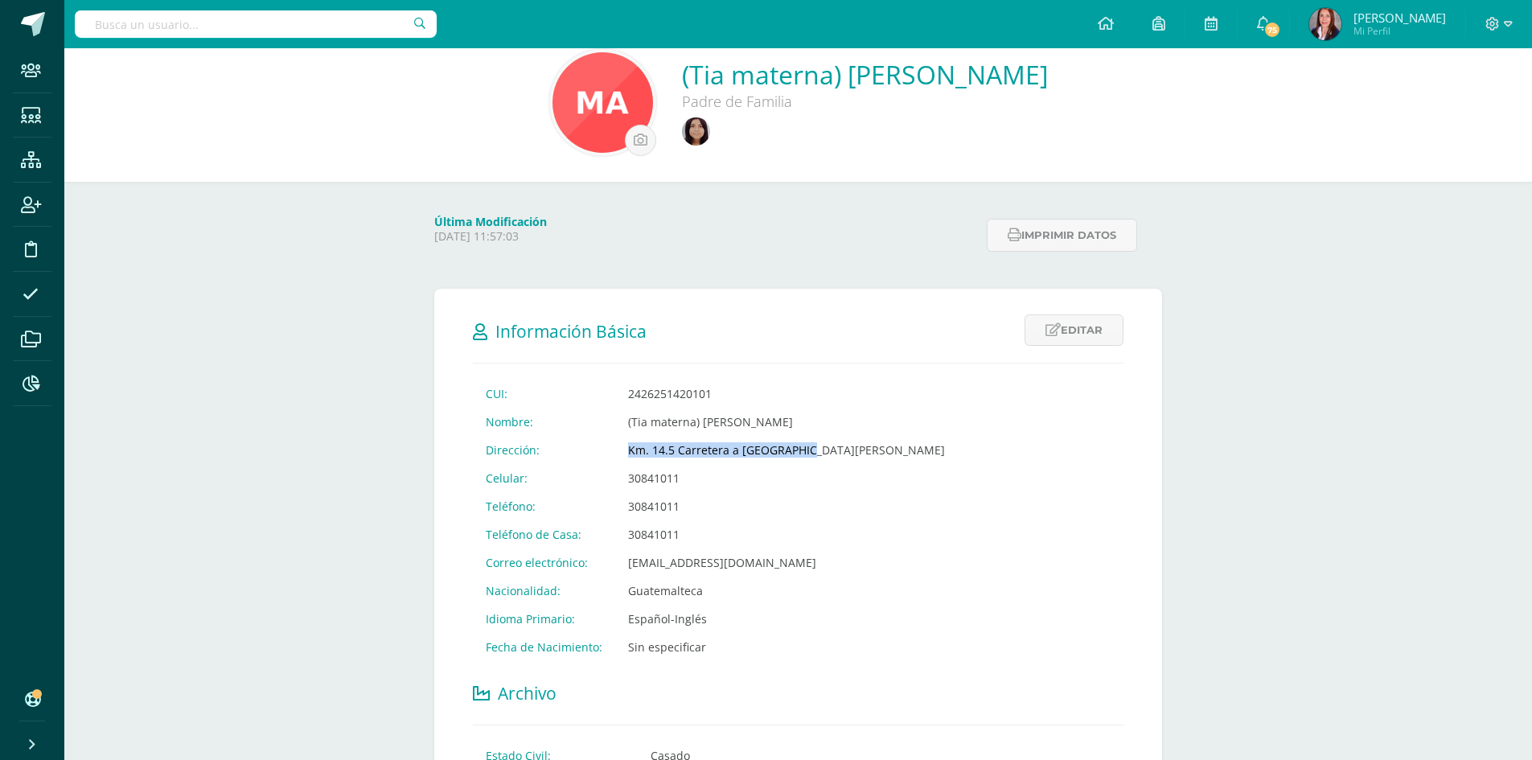
scroll to position [0, 0]
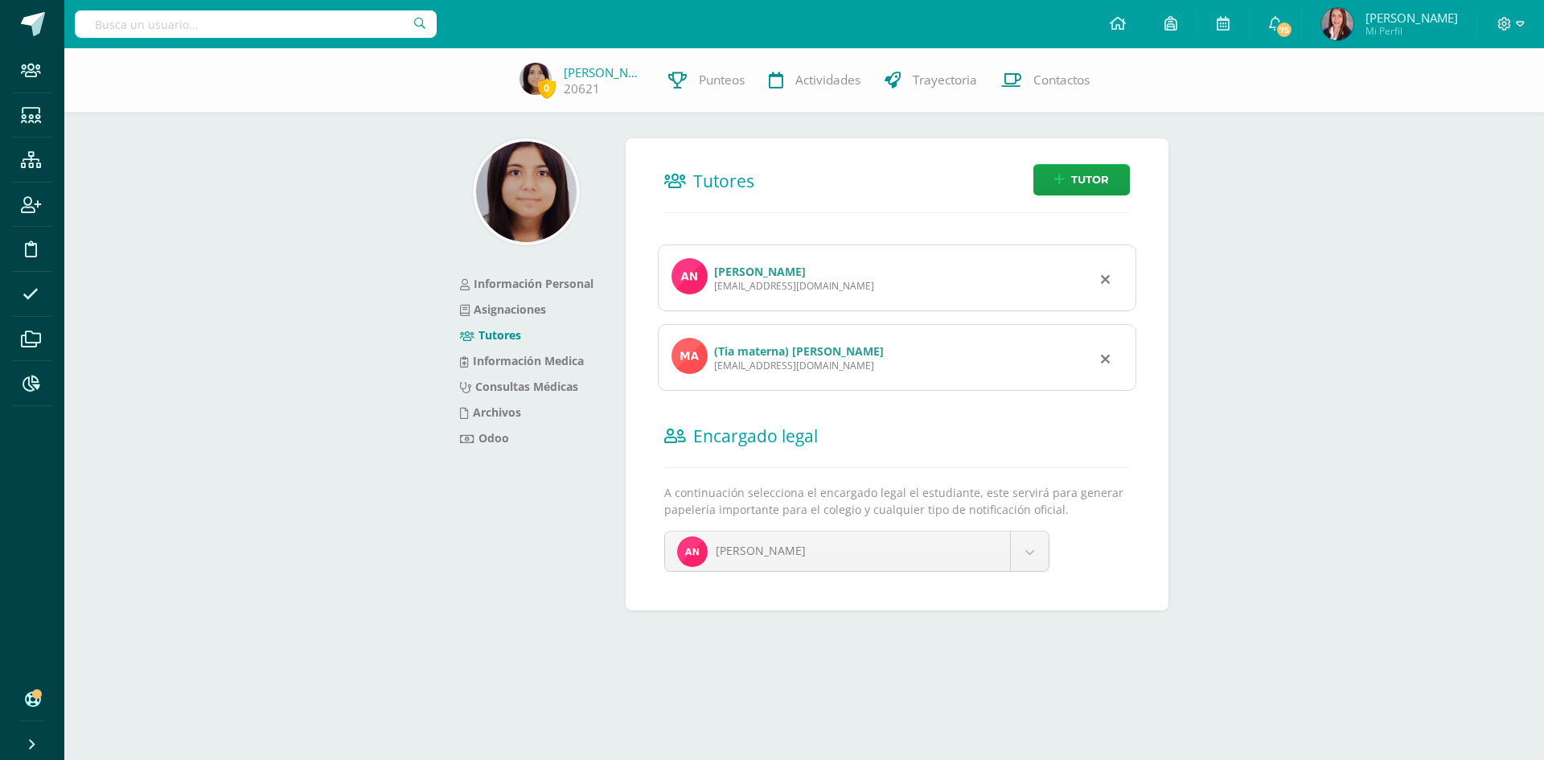
drag, startPoint x: 831, startPoint y: 288, endPoint x: 713, endPoint y: 291, distance: 117.5
click at [714, 291] on div "[EMAIL_ADDRESS][DOMAIN_NAME]" at bounding box center [794, 286] width 160 height 14
copy div "[EMAIL_ADDRESS][DOMAIN_NAME]"
click at [28, 115] on icon at bounding box center [31, 116] width 20 height 16
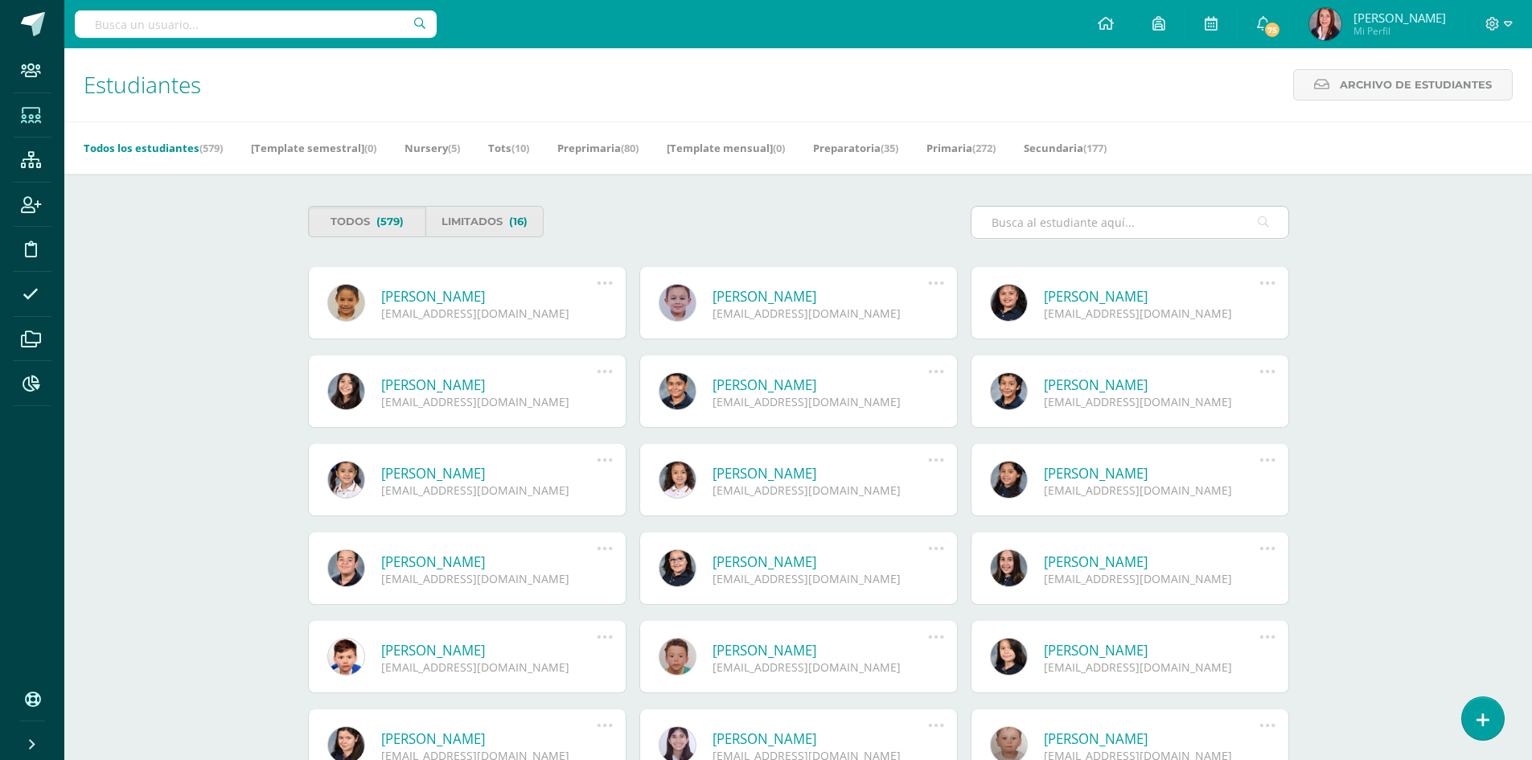
click at [1079, 227] on input "text" at bounding box center [1130, 222] width 317 height 31
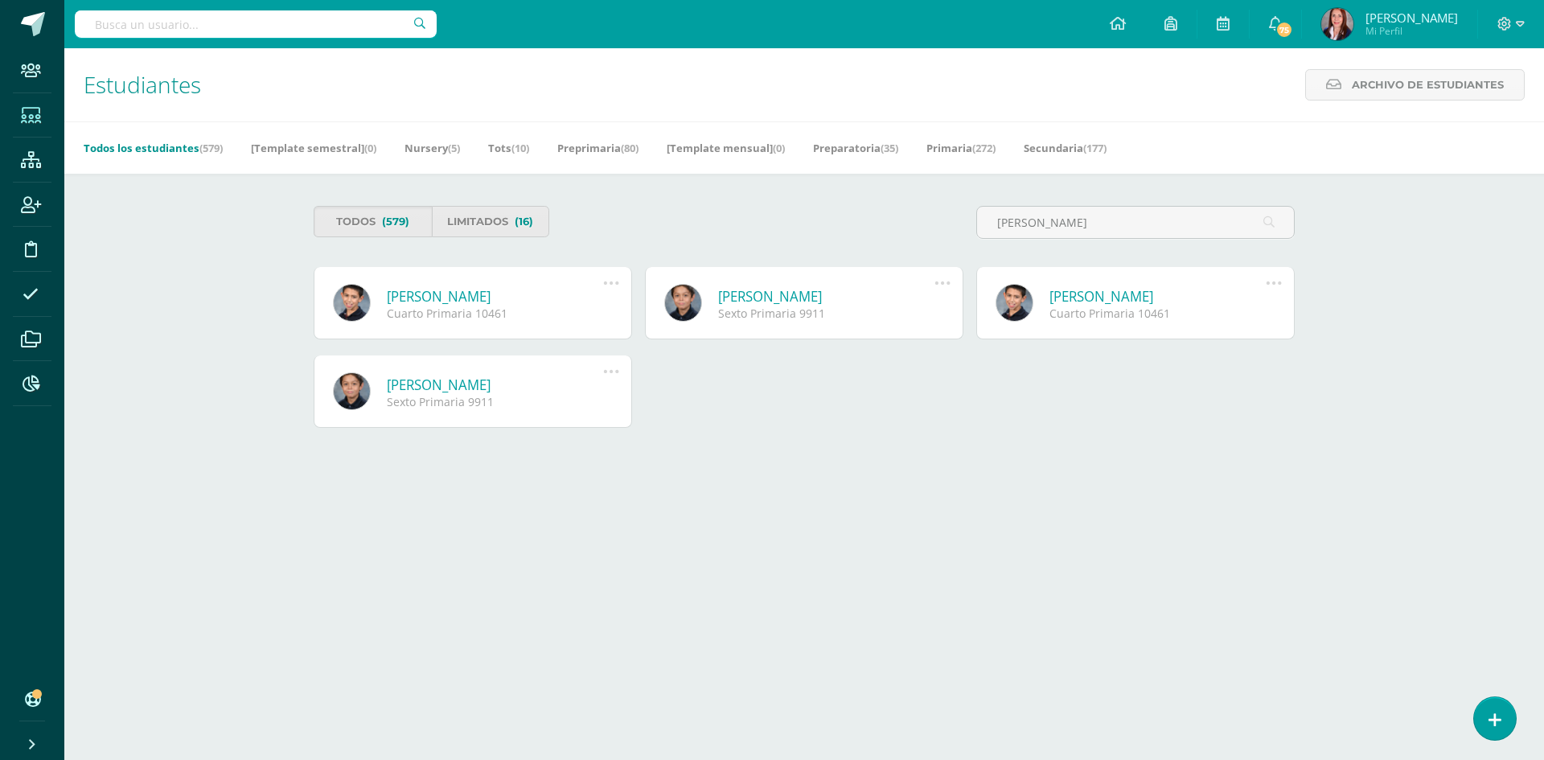
type input "santiago sosa"
click at [33, 383] on icon at bounding box center [31, 384] width 17 height 16
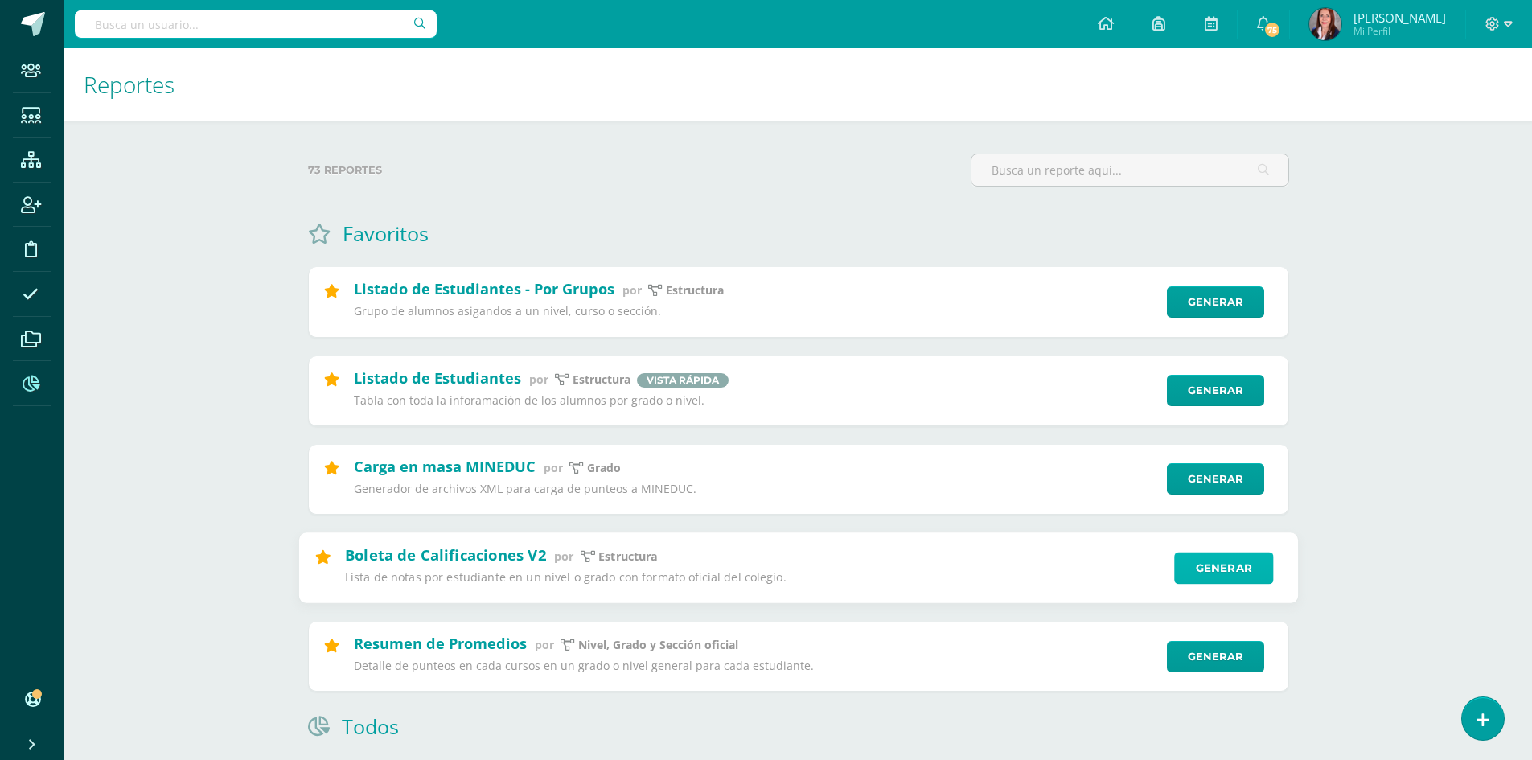
click at [1242, 567] on link "Generar" at bounding box center [1223, 568] width 99 height 32
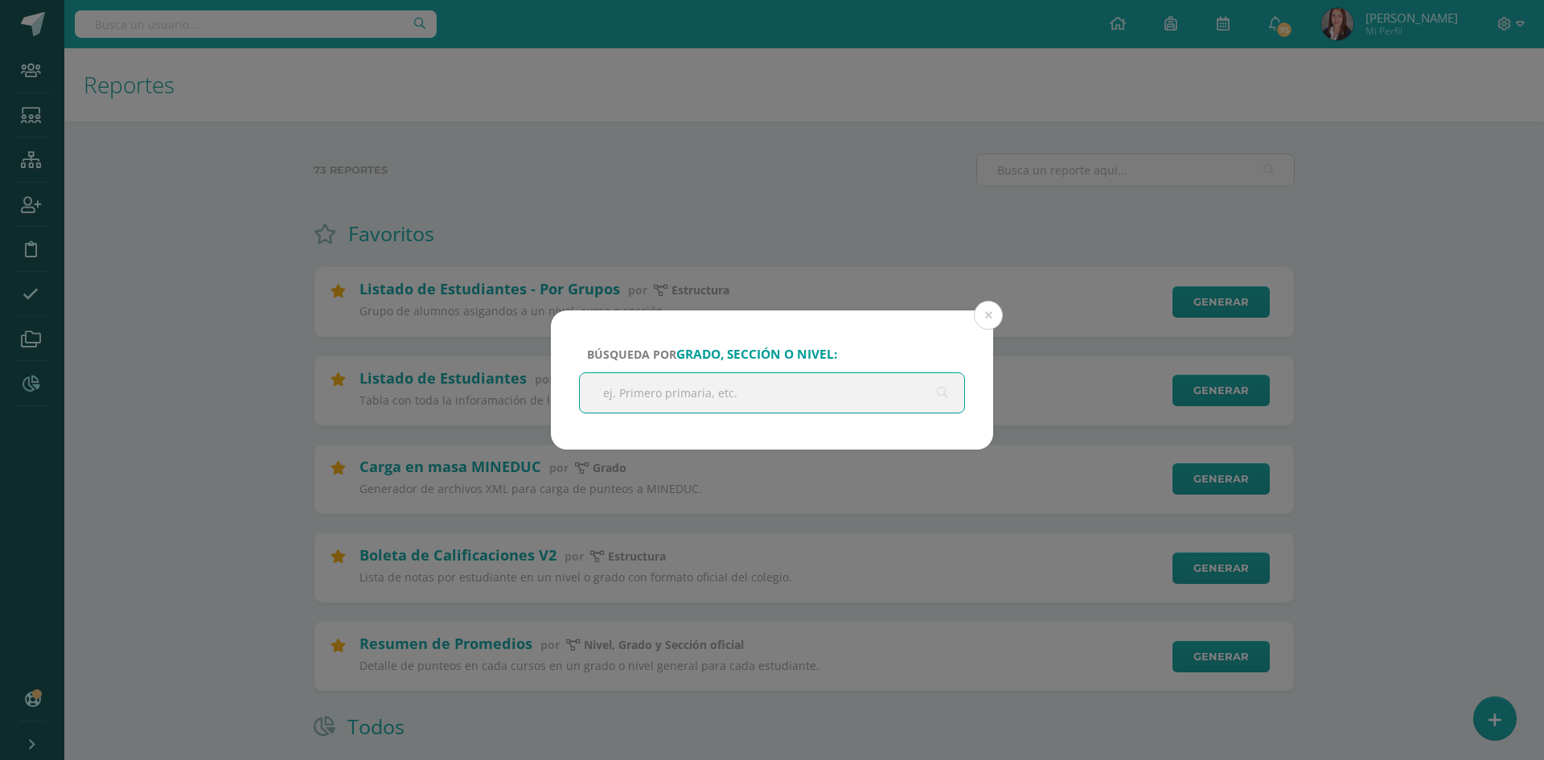
click at [747, 397] on input "text" at bounding box center [772, 392] width 384 height 39
type input "cuarto"
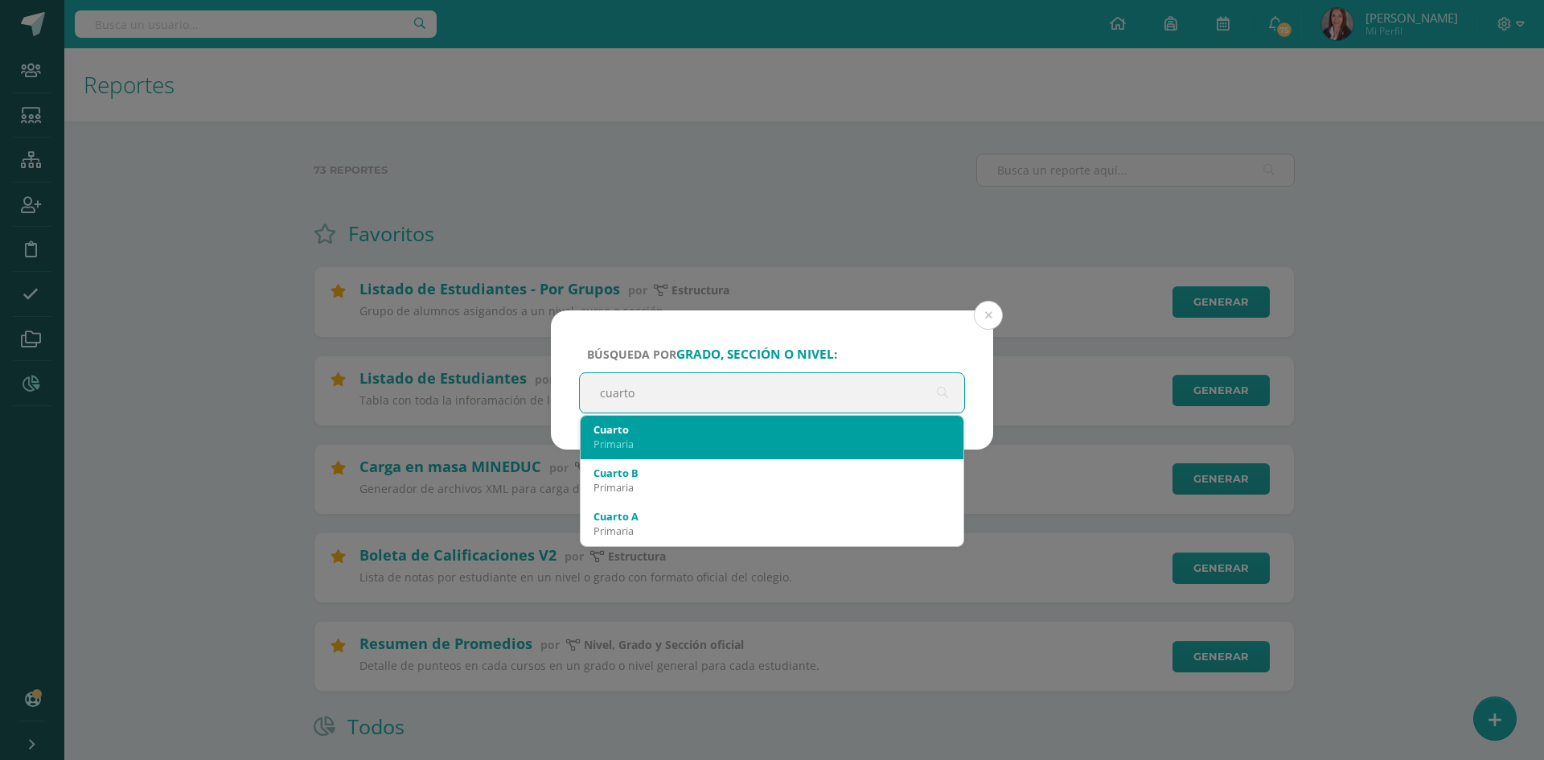
click at [628, 438] on div "Primaria" at bounding box center [772, 444] width 357 height 14
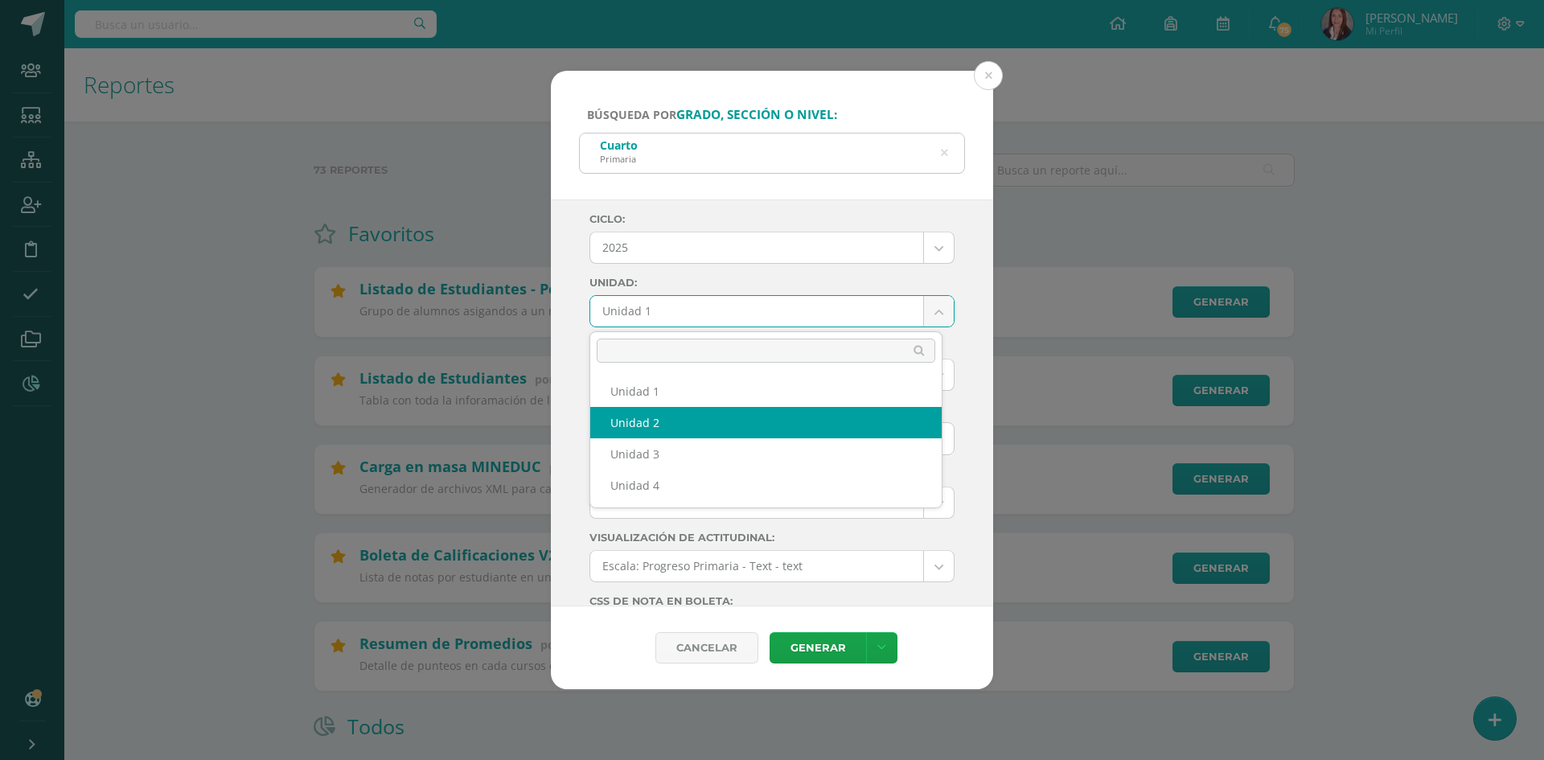
select select "Unidad 2"
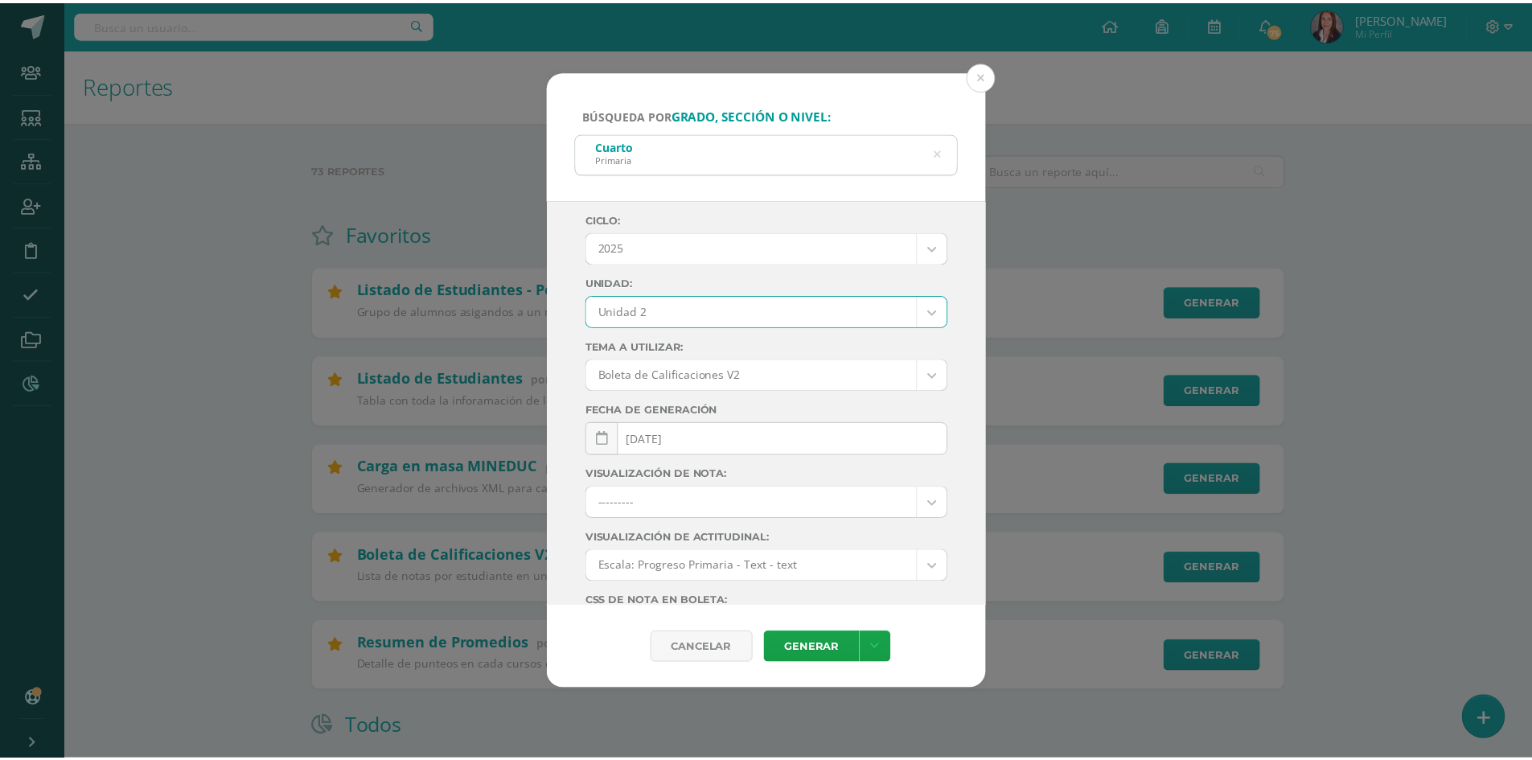
scroll to position [80, 0]
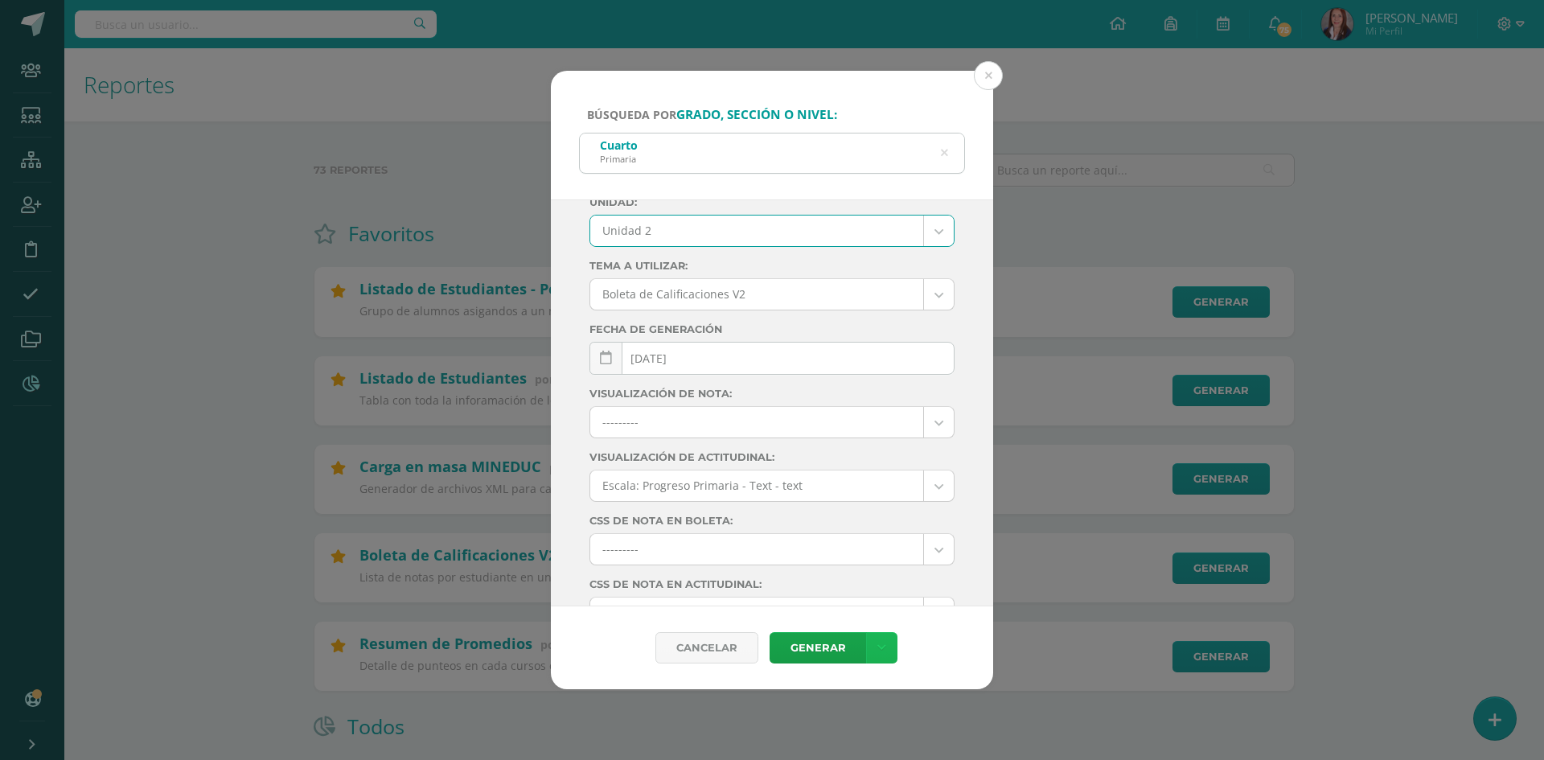
click at [874, 645] on link at bounding box center [881, 647] width 31 height 31
click at [880, 573] on link "Descargar como PDF" at bounding box center [880, 569] width 171 height 25
click at [989, 73] on button at bounding box center [988, 75] width 29 height 29
